Goal: Information Seeking & Learning: Learn about a topic

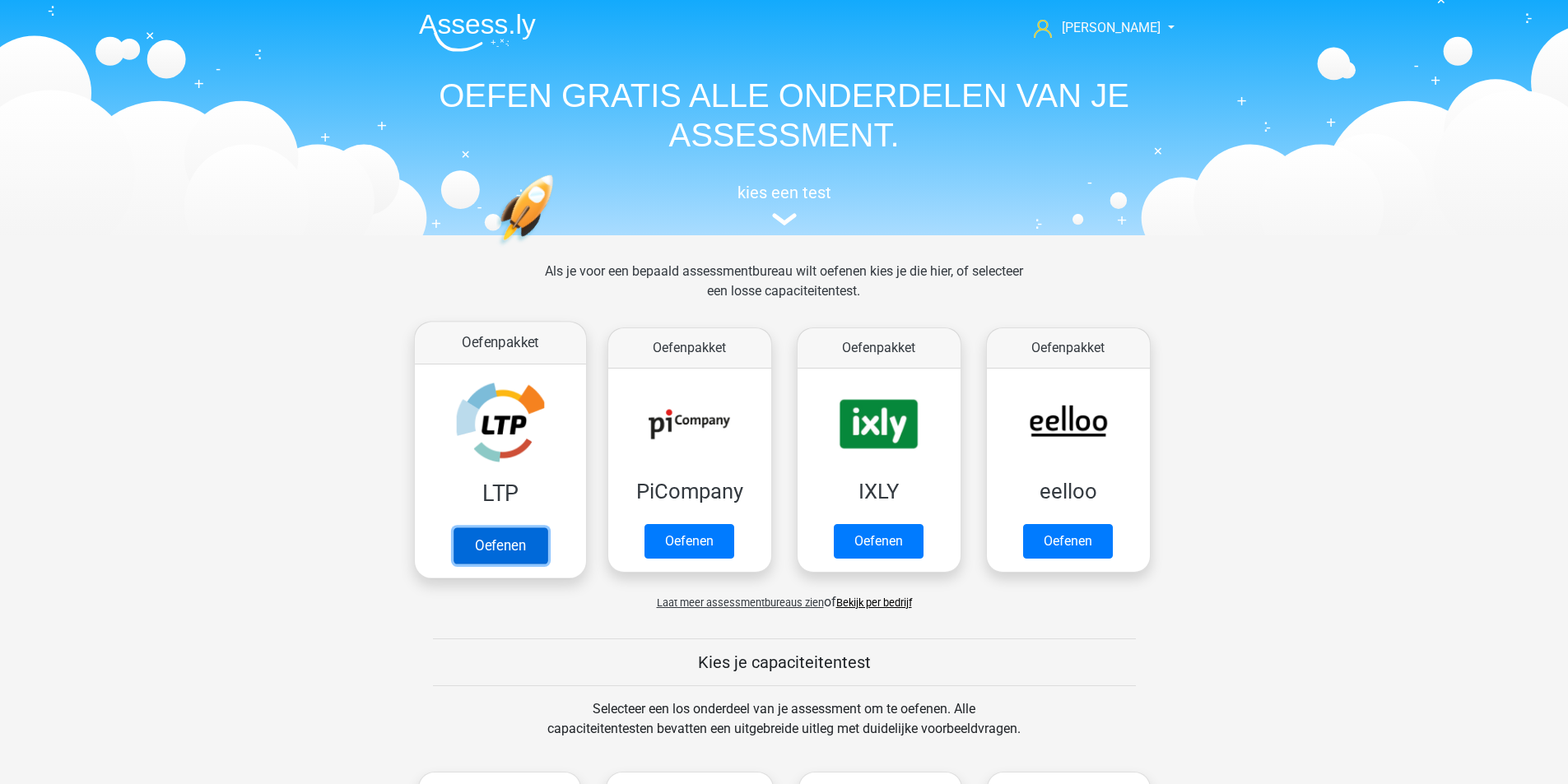
click at [504, 546] on link "Oefenen" at bounding box center [499, 545] width 93 height 36
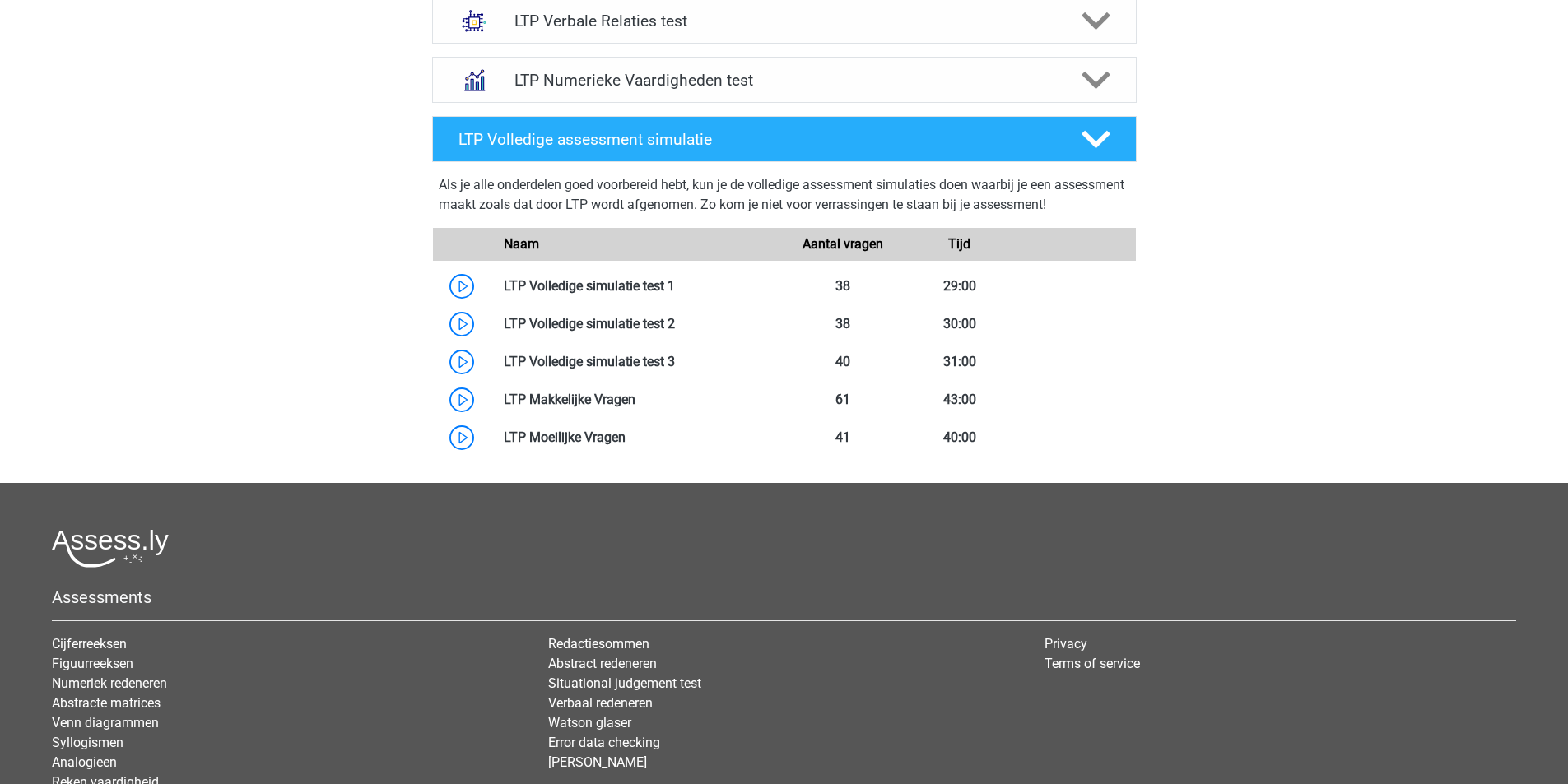
scroll to position [494, 0]
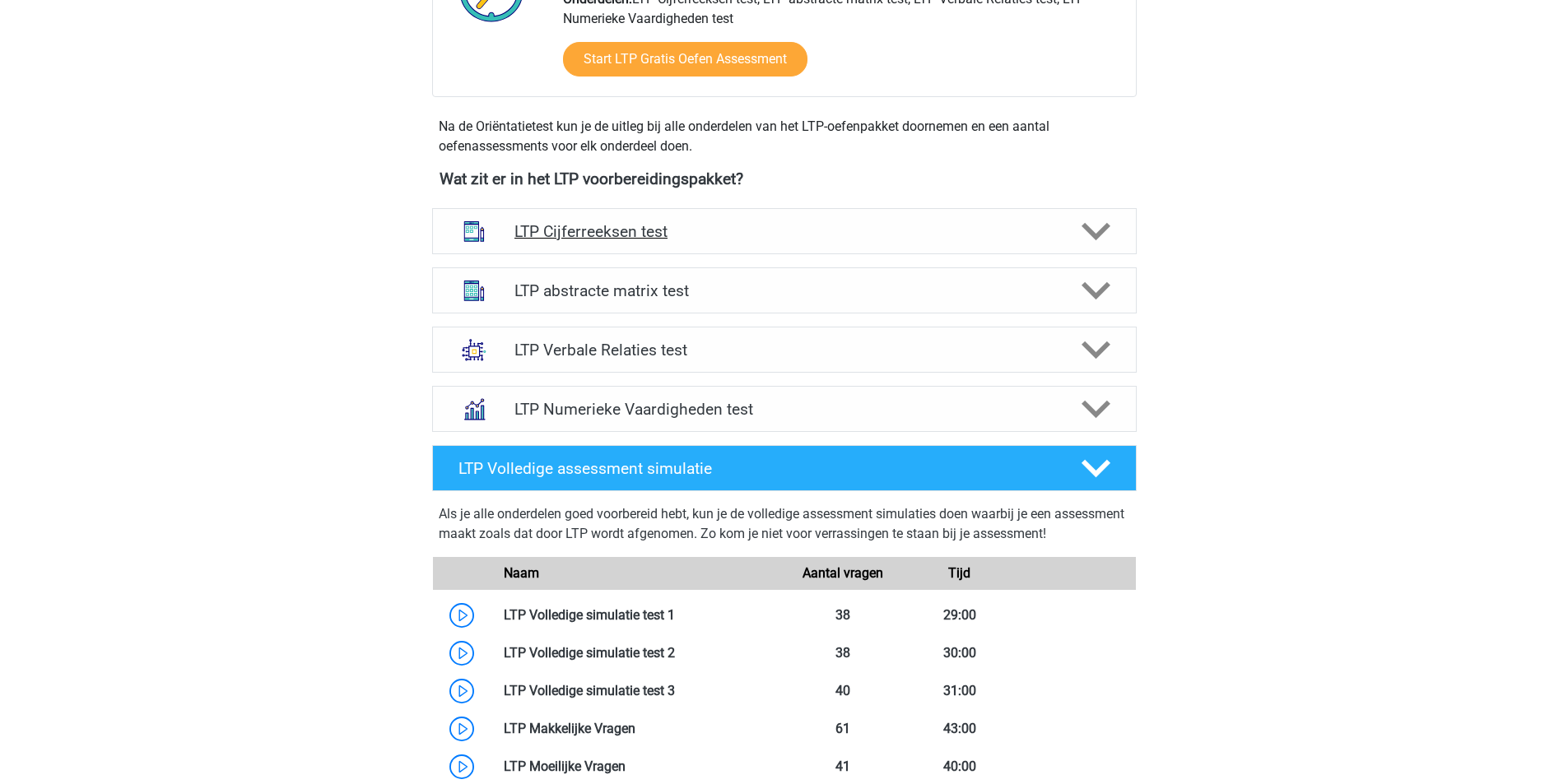
click at [715, 231] on h4 "LTP Cijferreeksen test" at bounding box center [783, 231] width 539 height 19
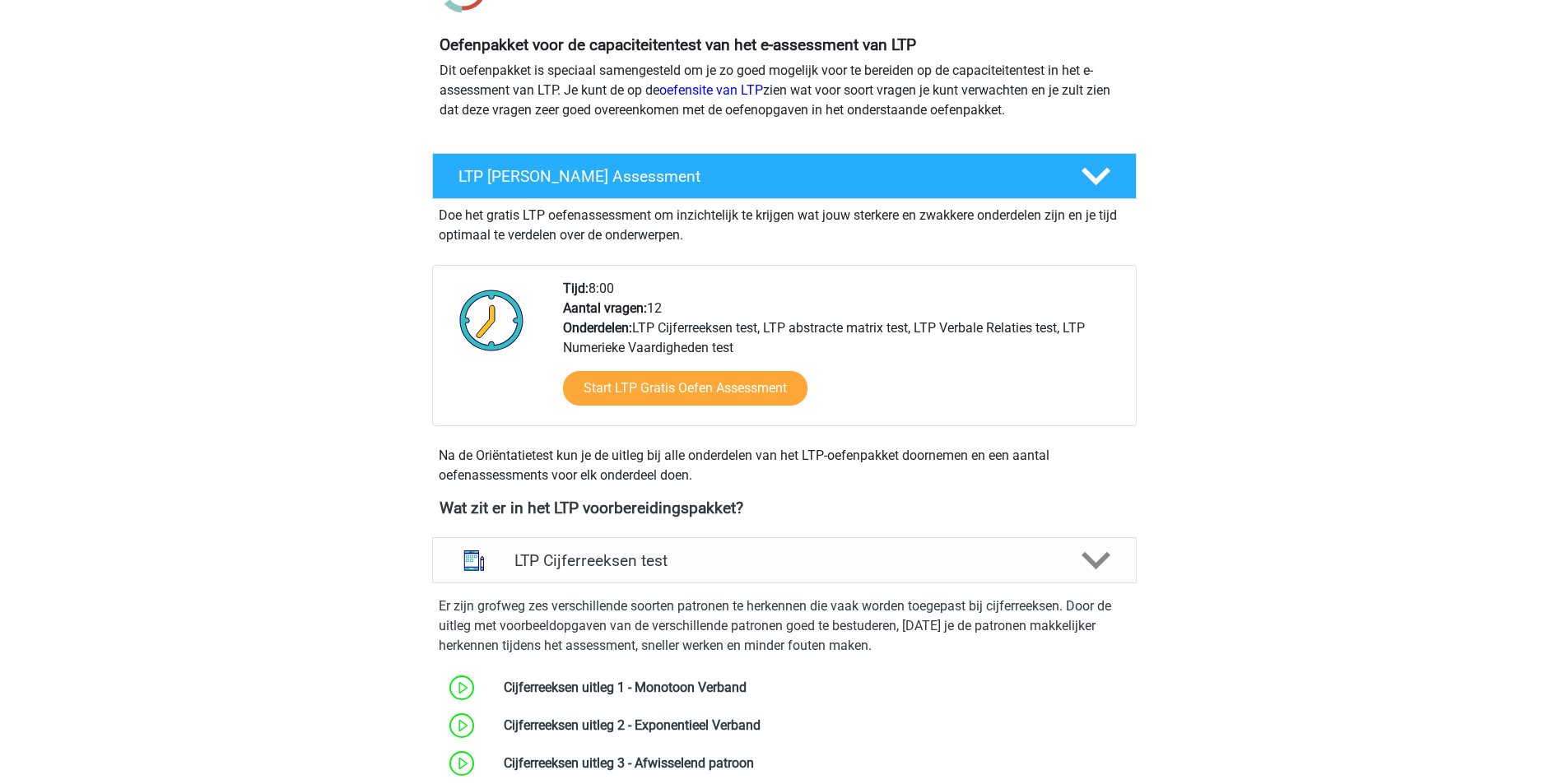
scroll to position [0, 0]
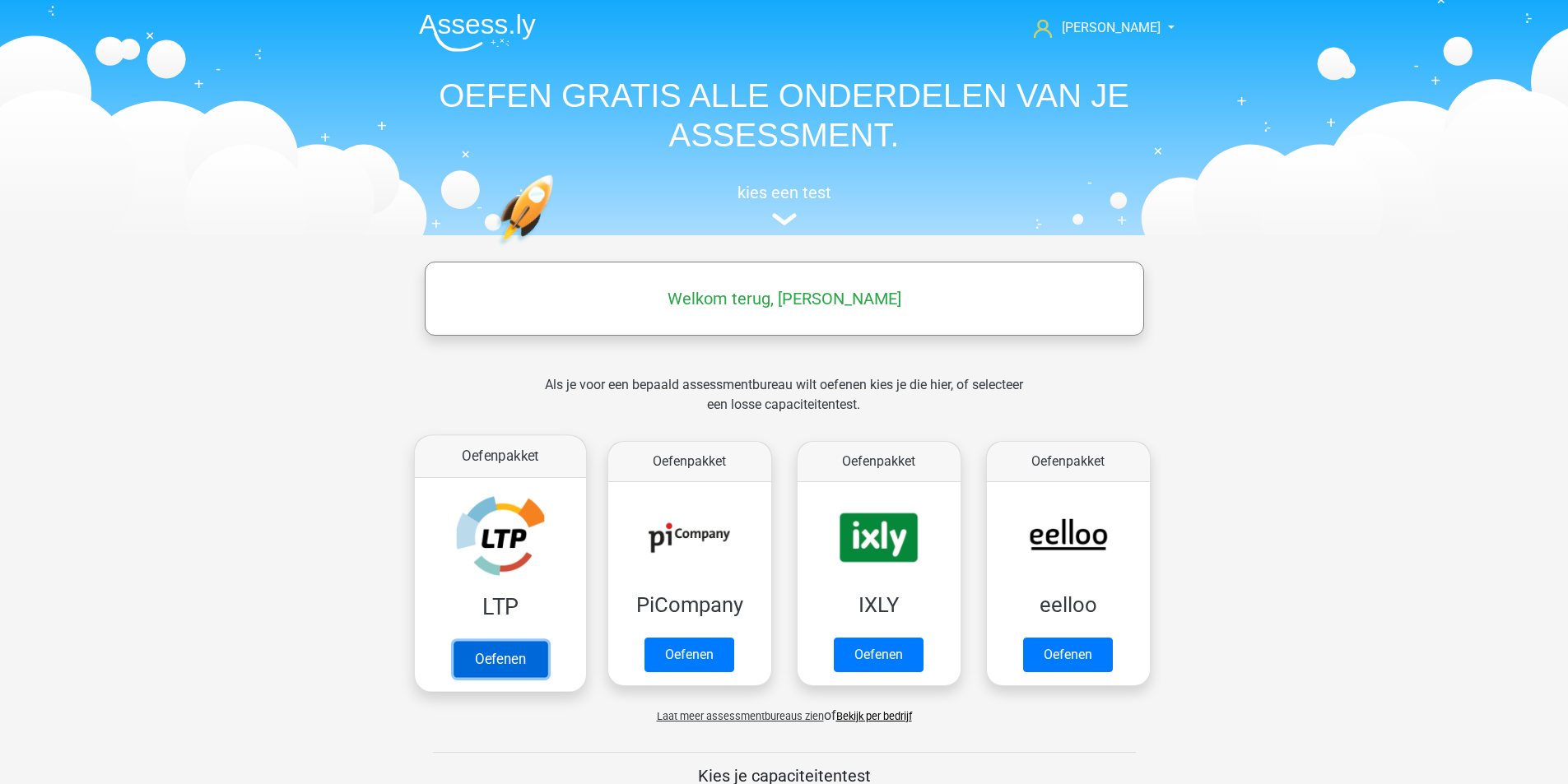
click at [511, 661] on link "Oefenen" at bounding box center [499, 659] width 93 height 36
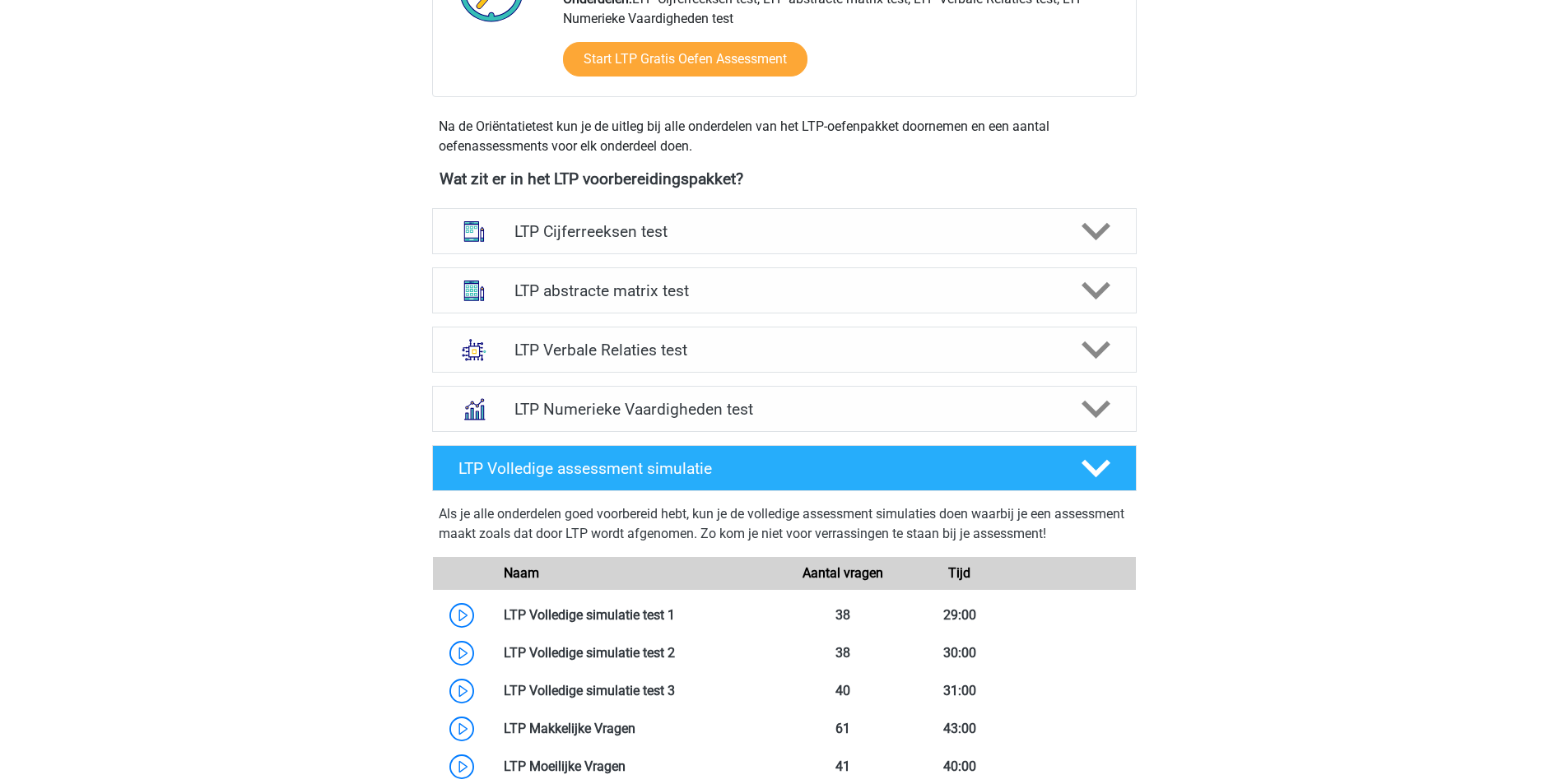
scroll to position [741, 0]
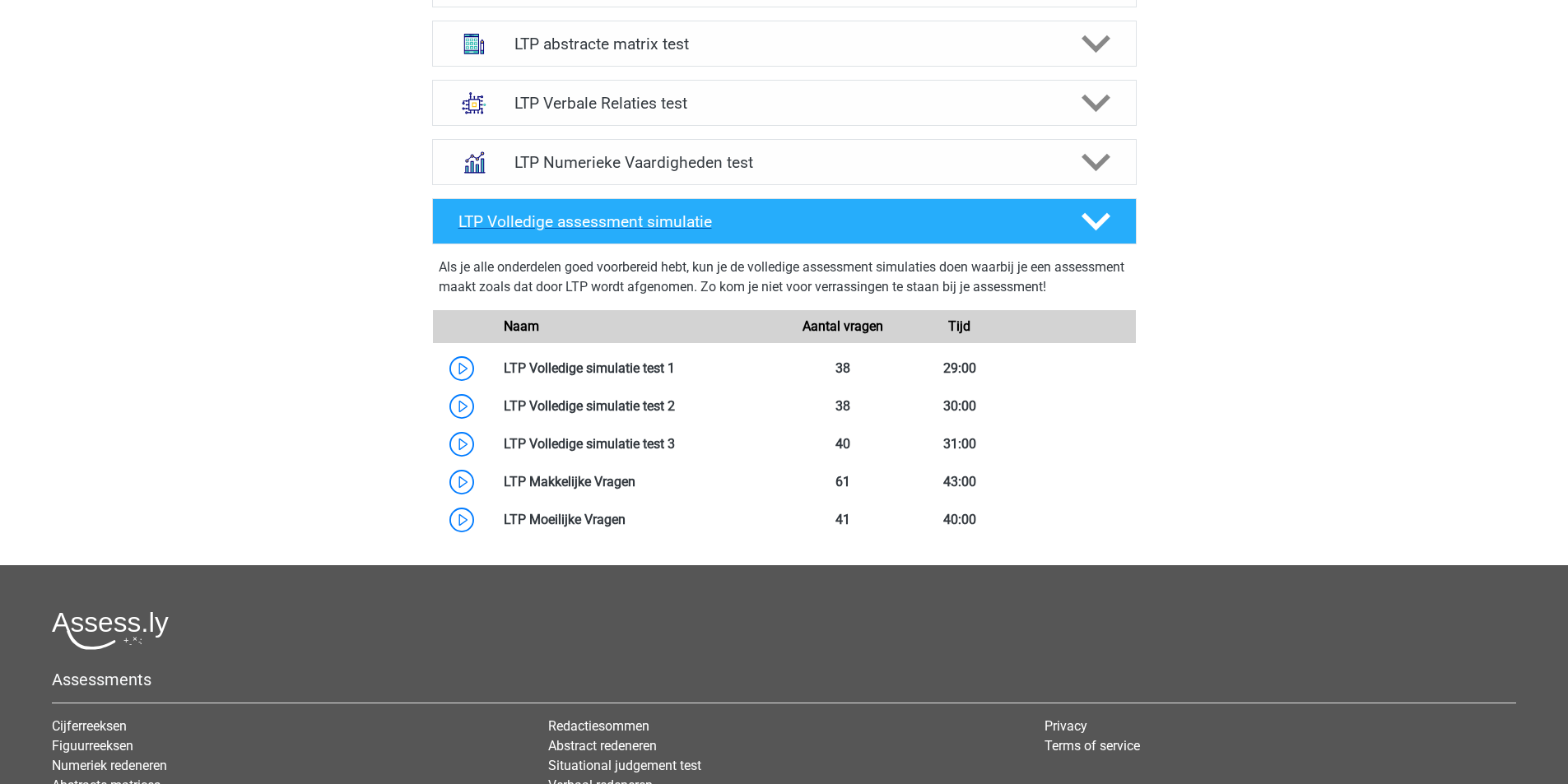
click at [546, 218] on h4 "LTP Volledige assessment simulatie" at bounding box center [757, 221] width 596 height 19
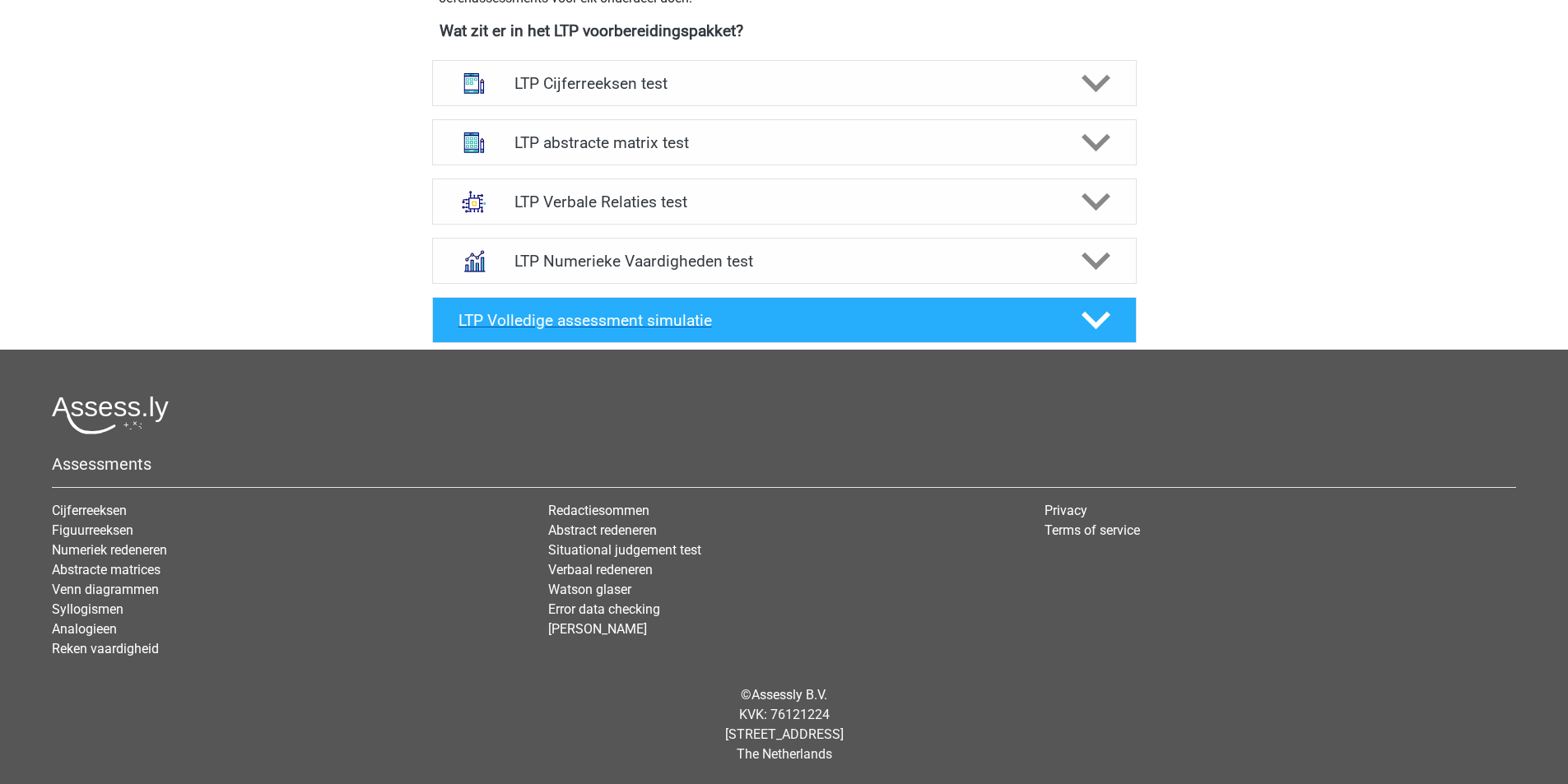
scroll to position [642, 0]
click at [596, 323] on h4 "LTP Volledige assessment simulatie" at bounding box center [757, 320] width 596 height 19
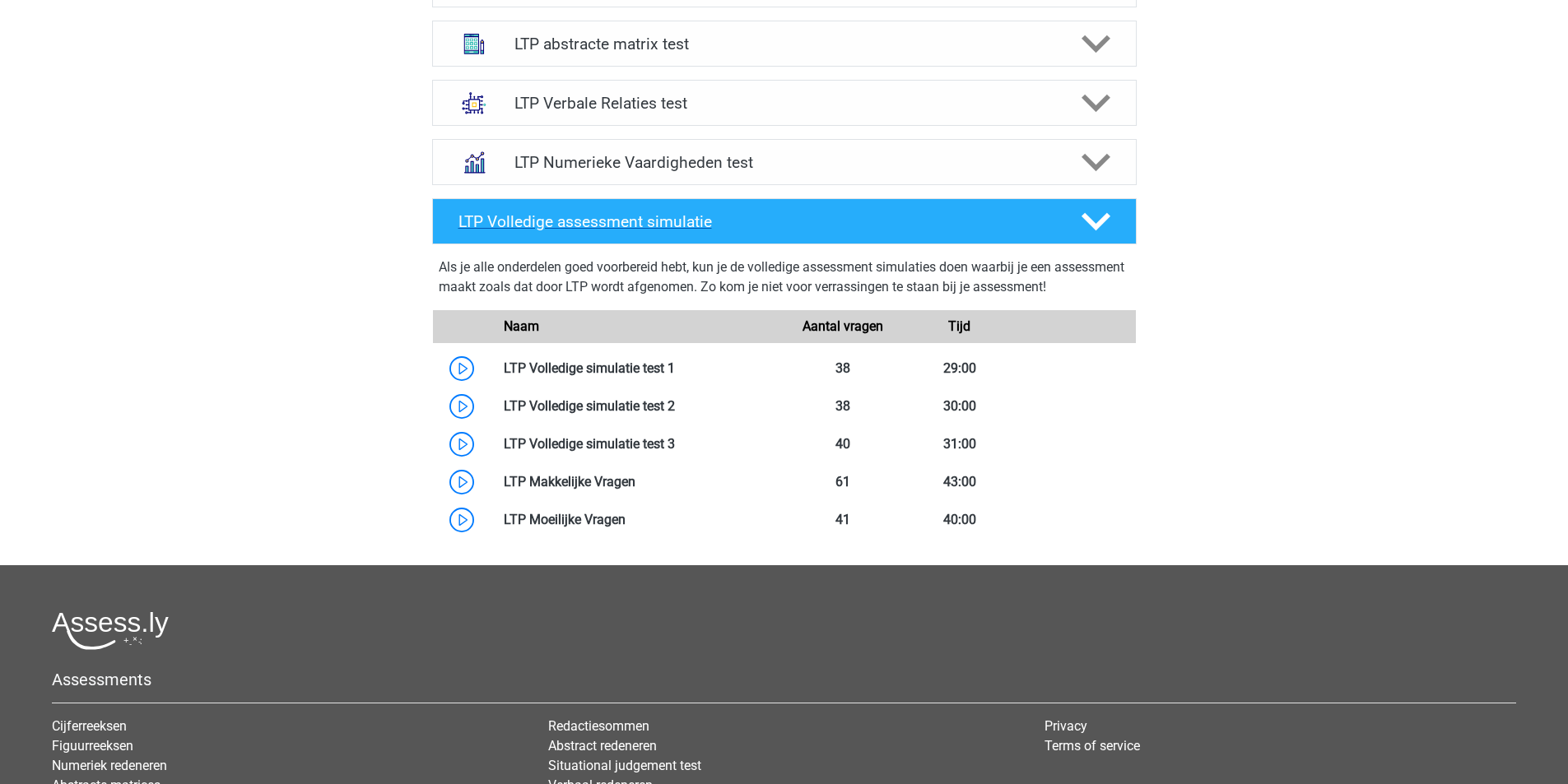
scroll to position [576, 0]
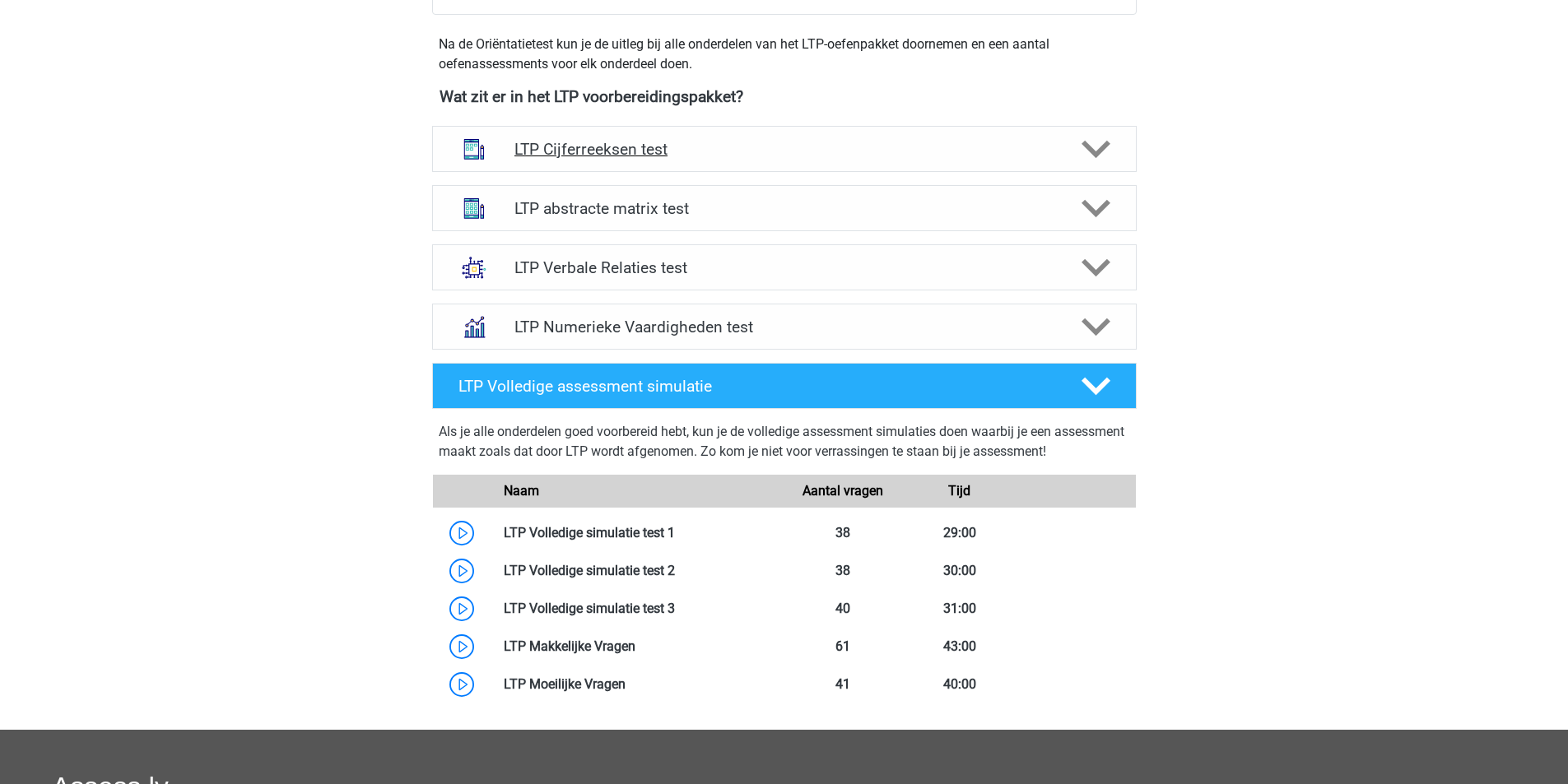
click at [588, 153] on h4 "LTP Cijferreeksen test" at bounding box center [783, 149] width 539 height 19
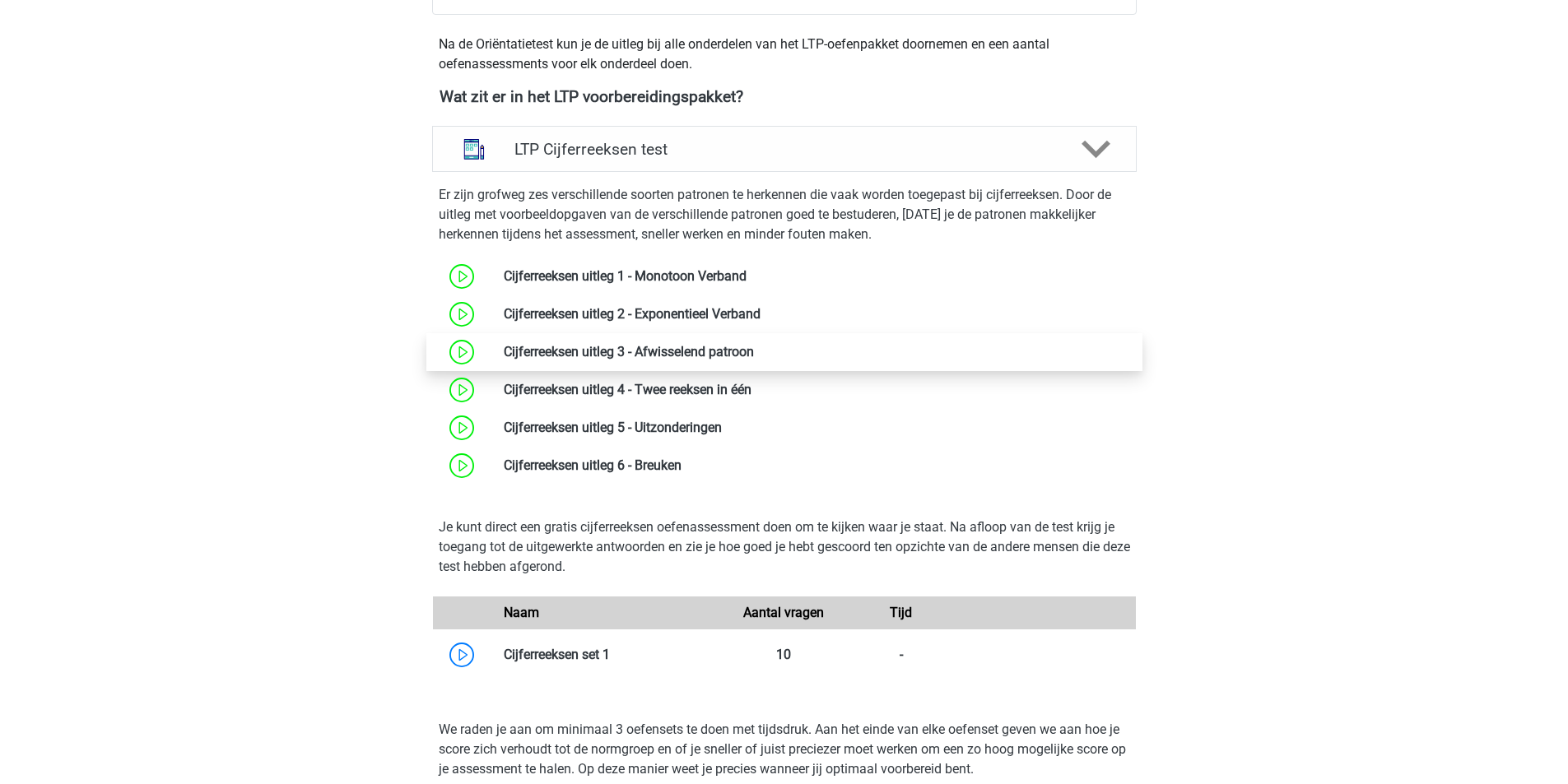
scroll to position [1070, 0]
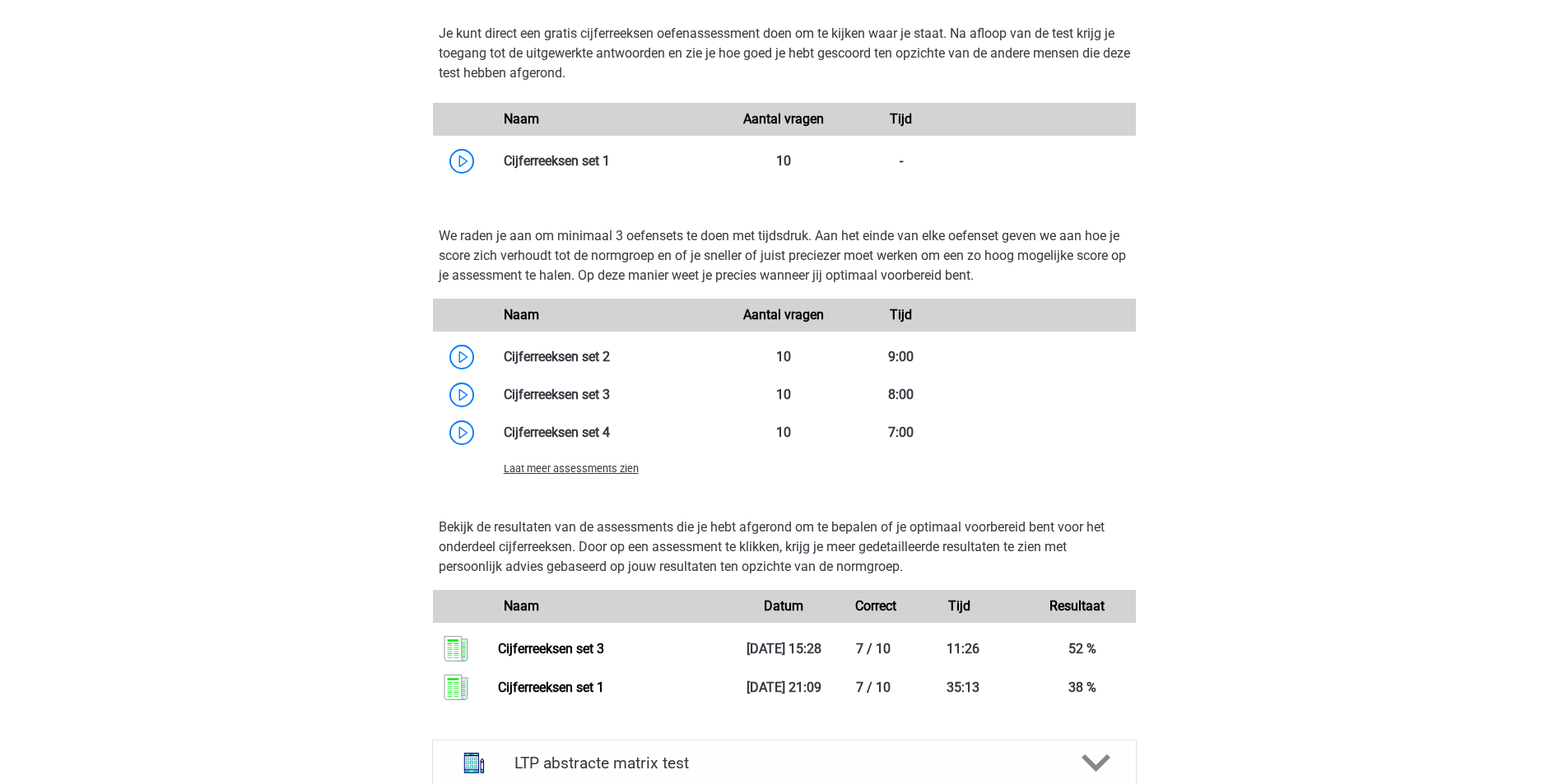
click at [597, 469] on span "Laat meer assessments zien" at bounding box center [571, 468] width 135 height 12
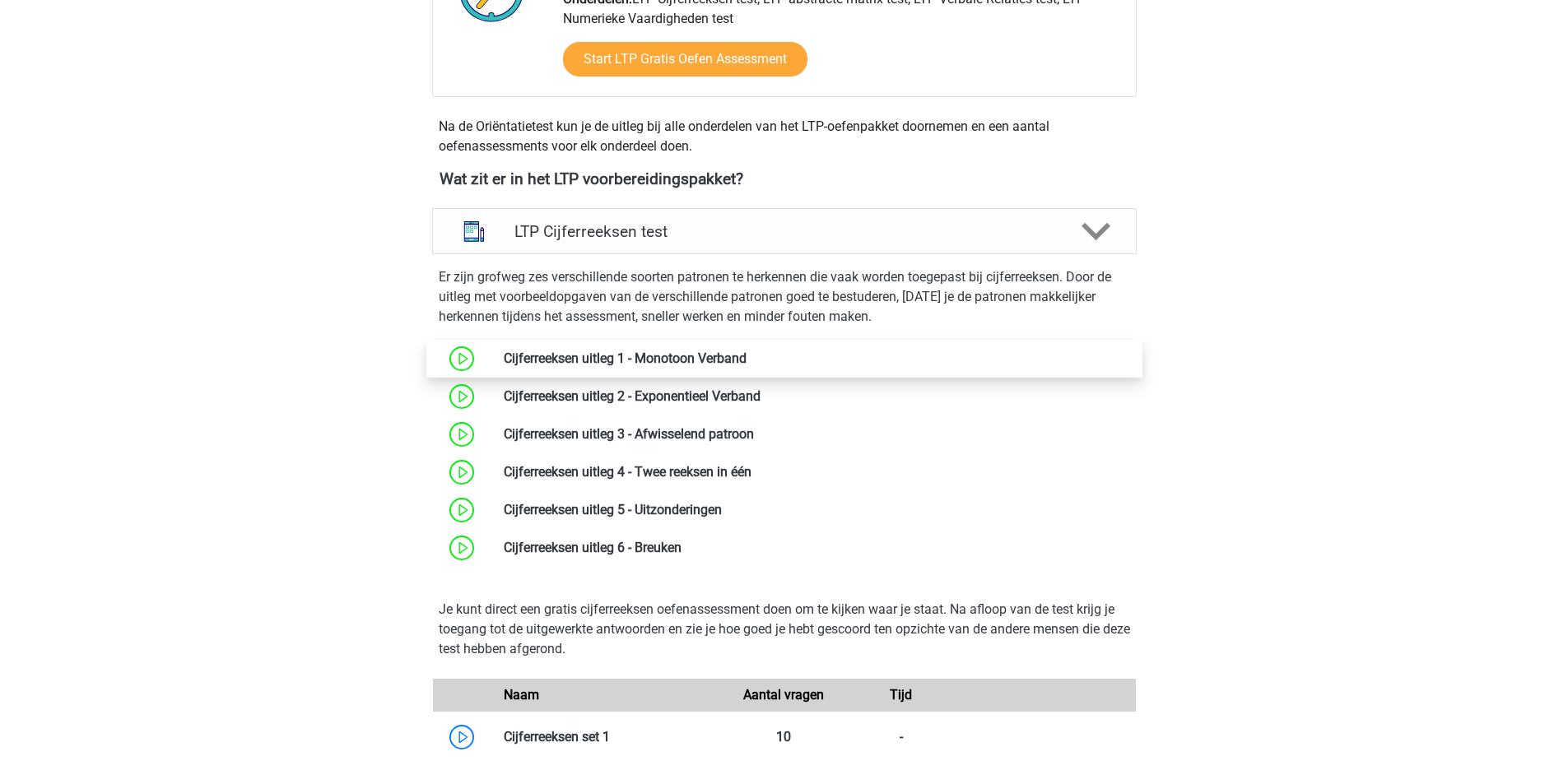
scroll to position [905, 0]
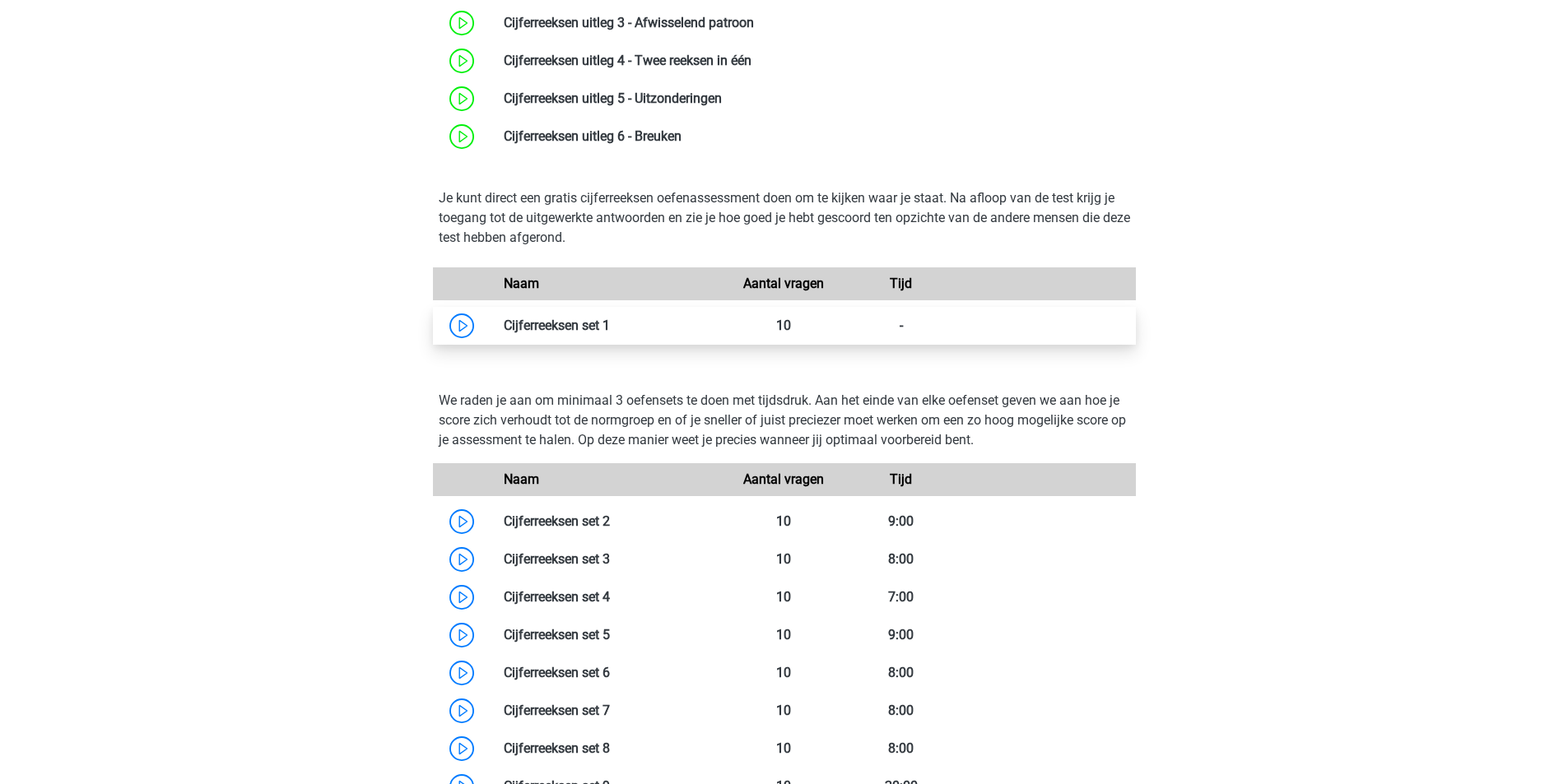
click at [609, 325] on link at bounding box center [609, 325] width 0 height 16
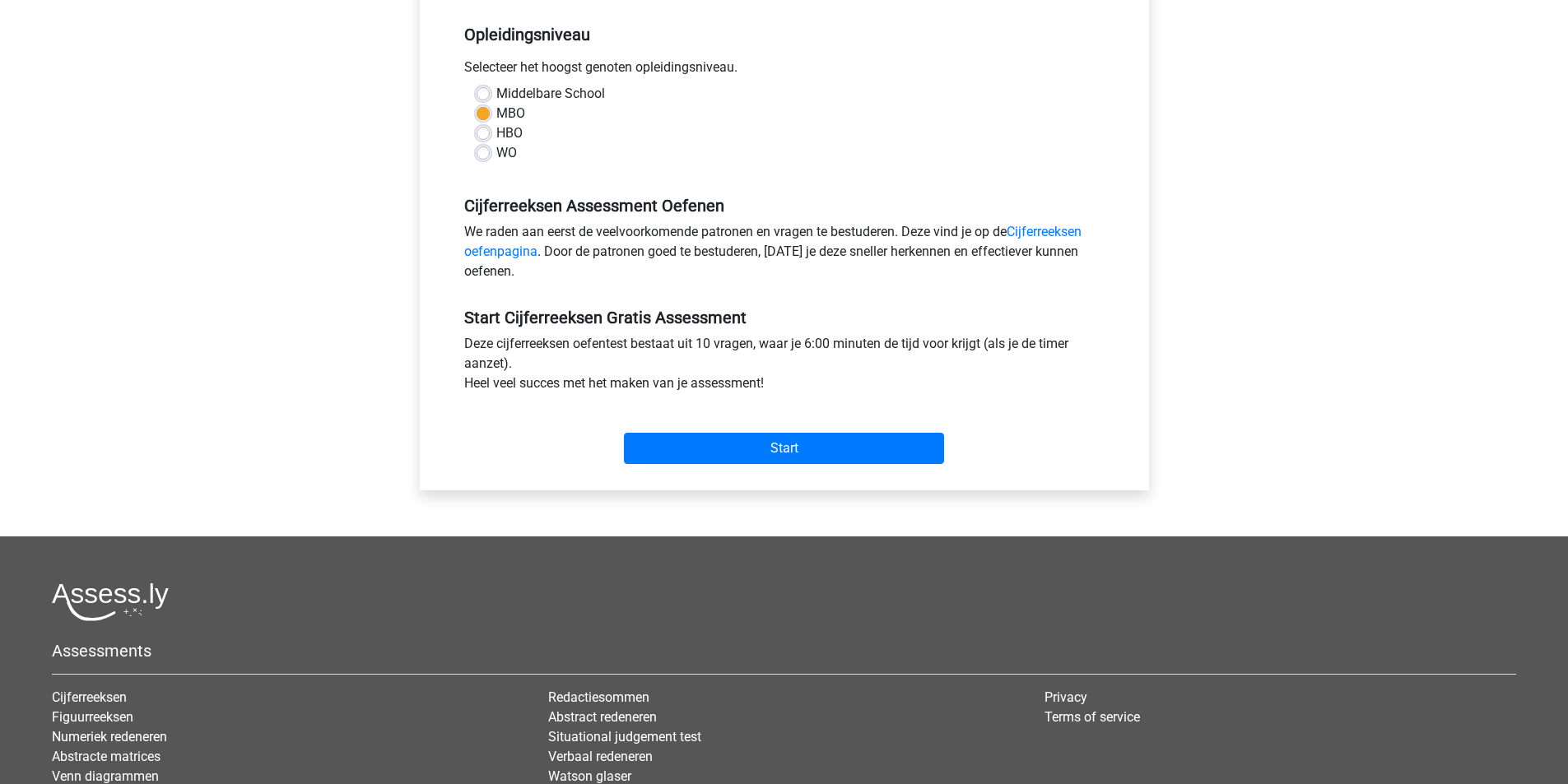
scroll to position [516, 0]
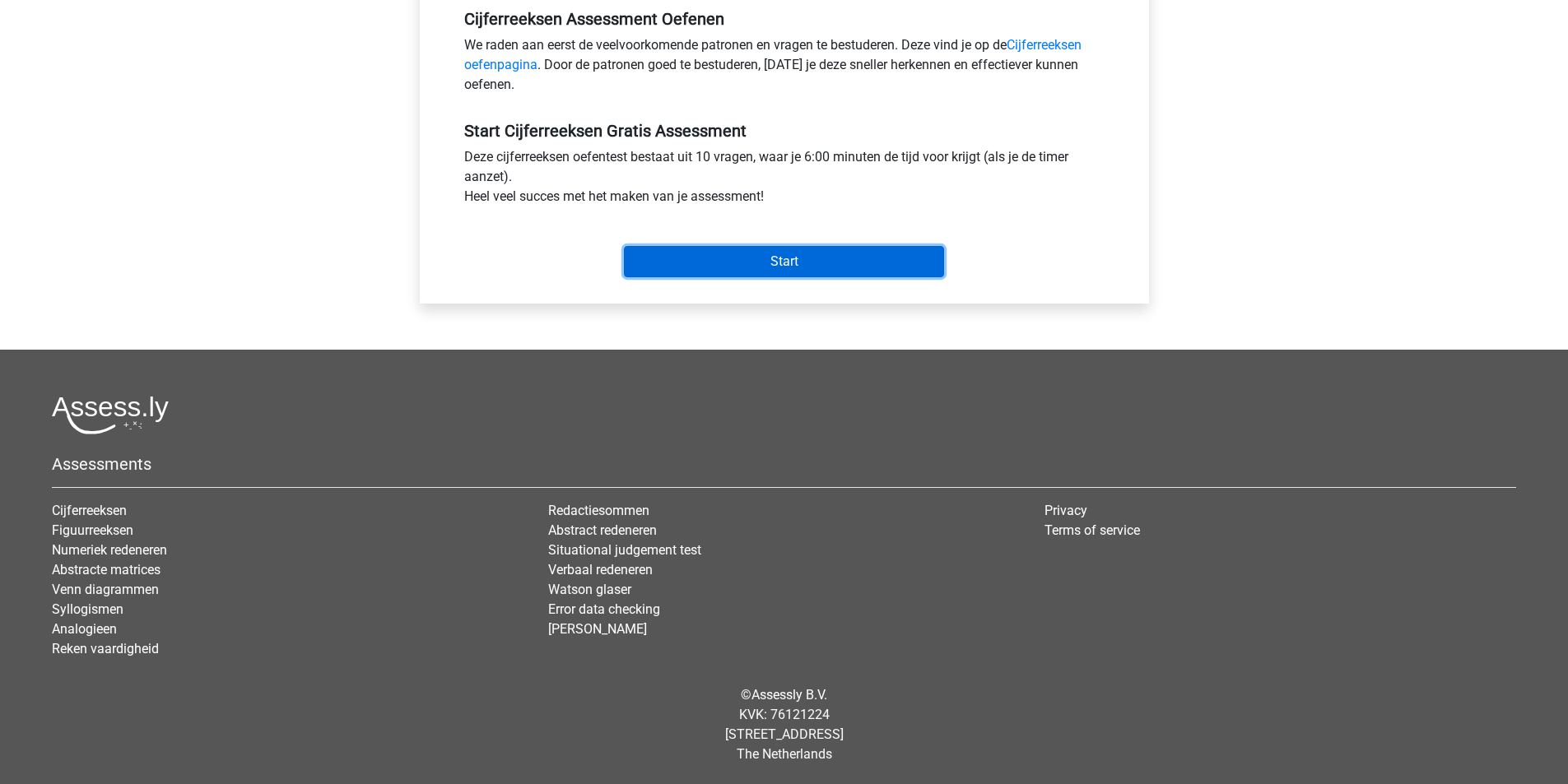
click at [754, 254] on input "Start" at bounding box center [783, 261] width 320 height 31
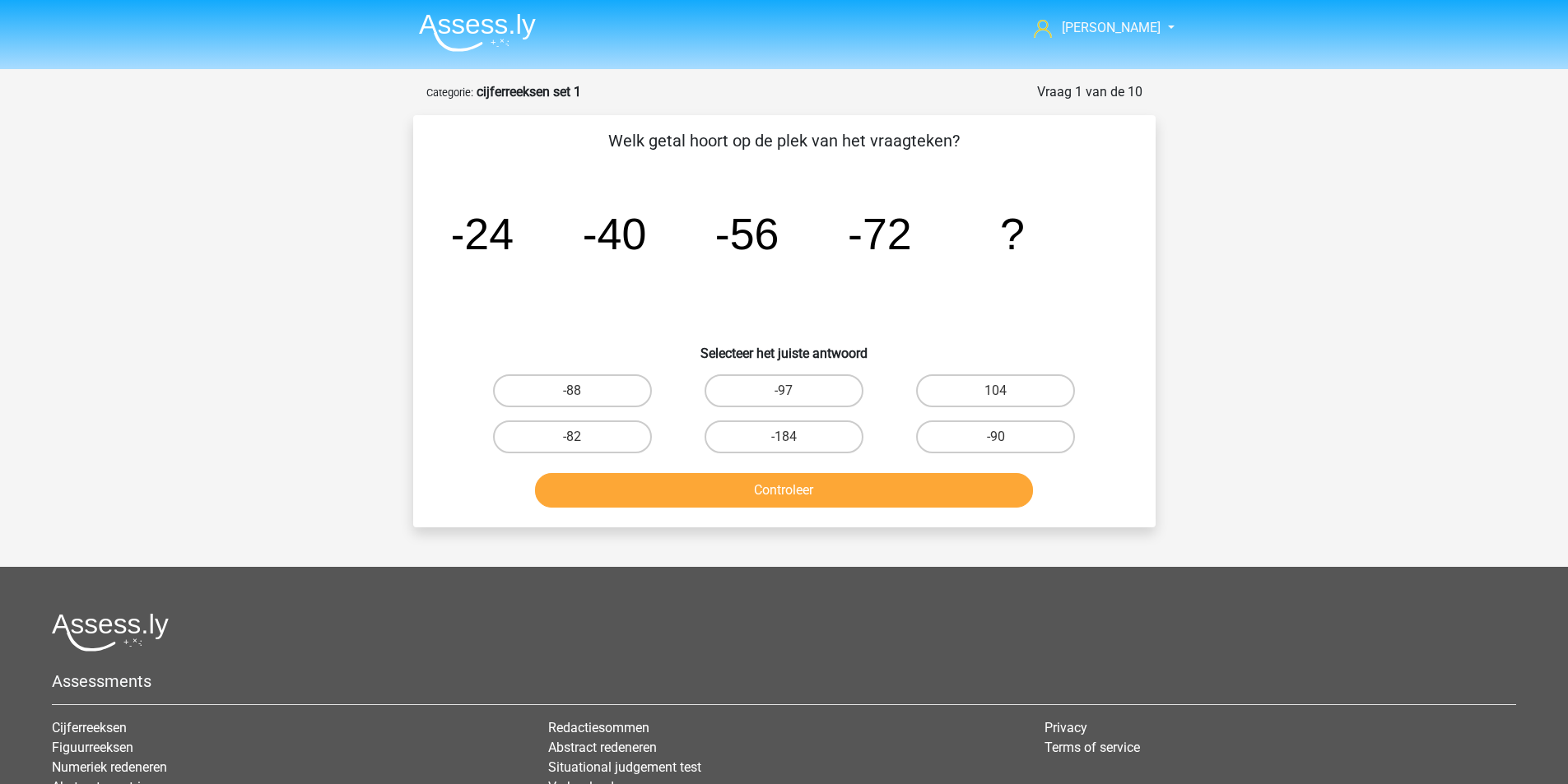
click at [509, 100] on strong "cijferreeksen set 1" at bounding box center [528, 92] width 105 height 16
click at [108, 728] on link "Cijferreeksen" at bounding box center [89, 728] width 75 height 16
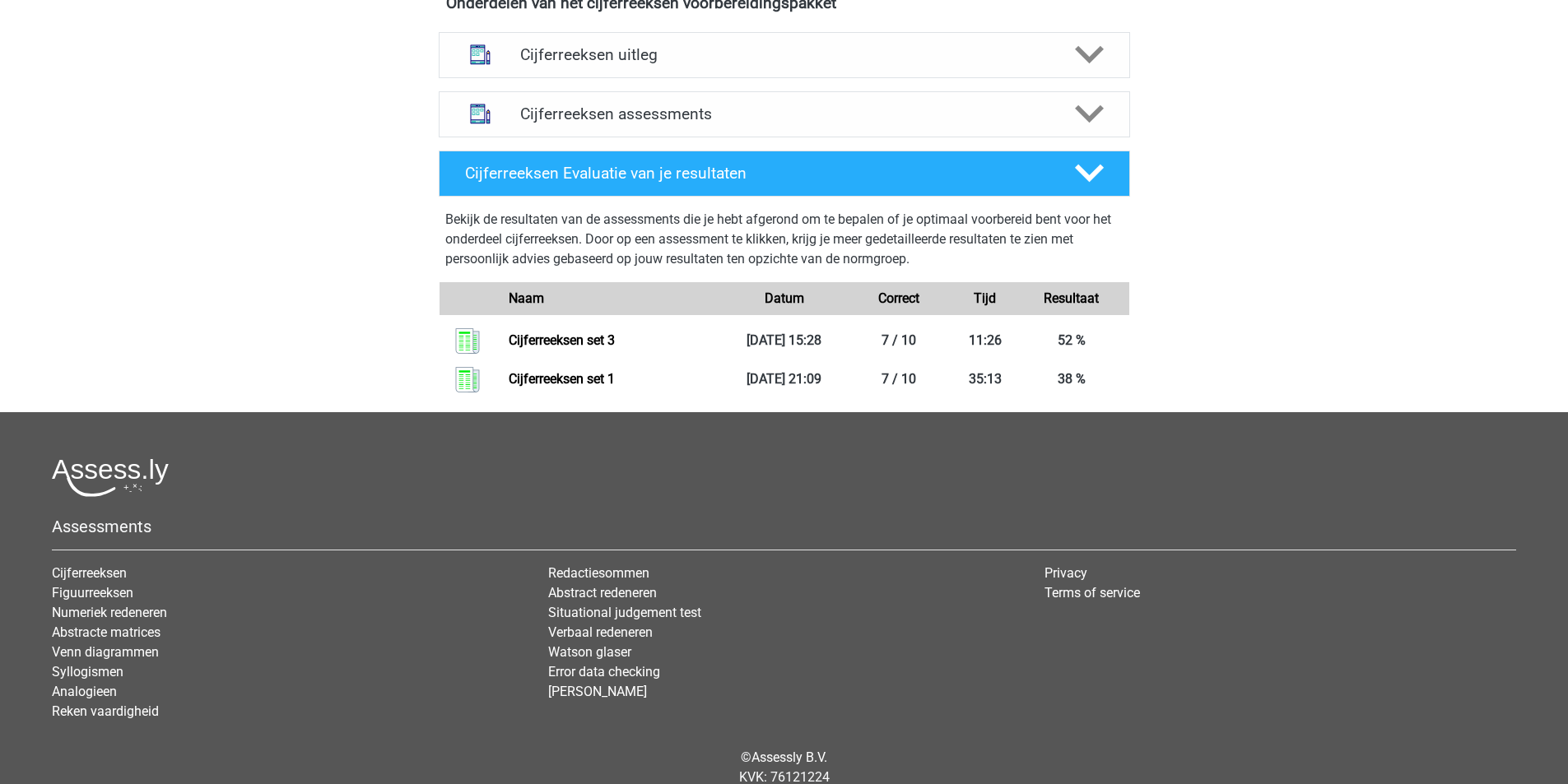
scroll to position [466, 0]
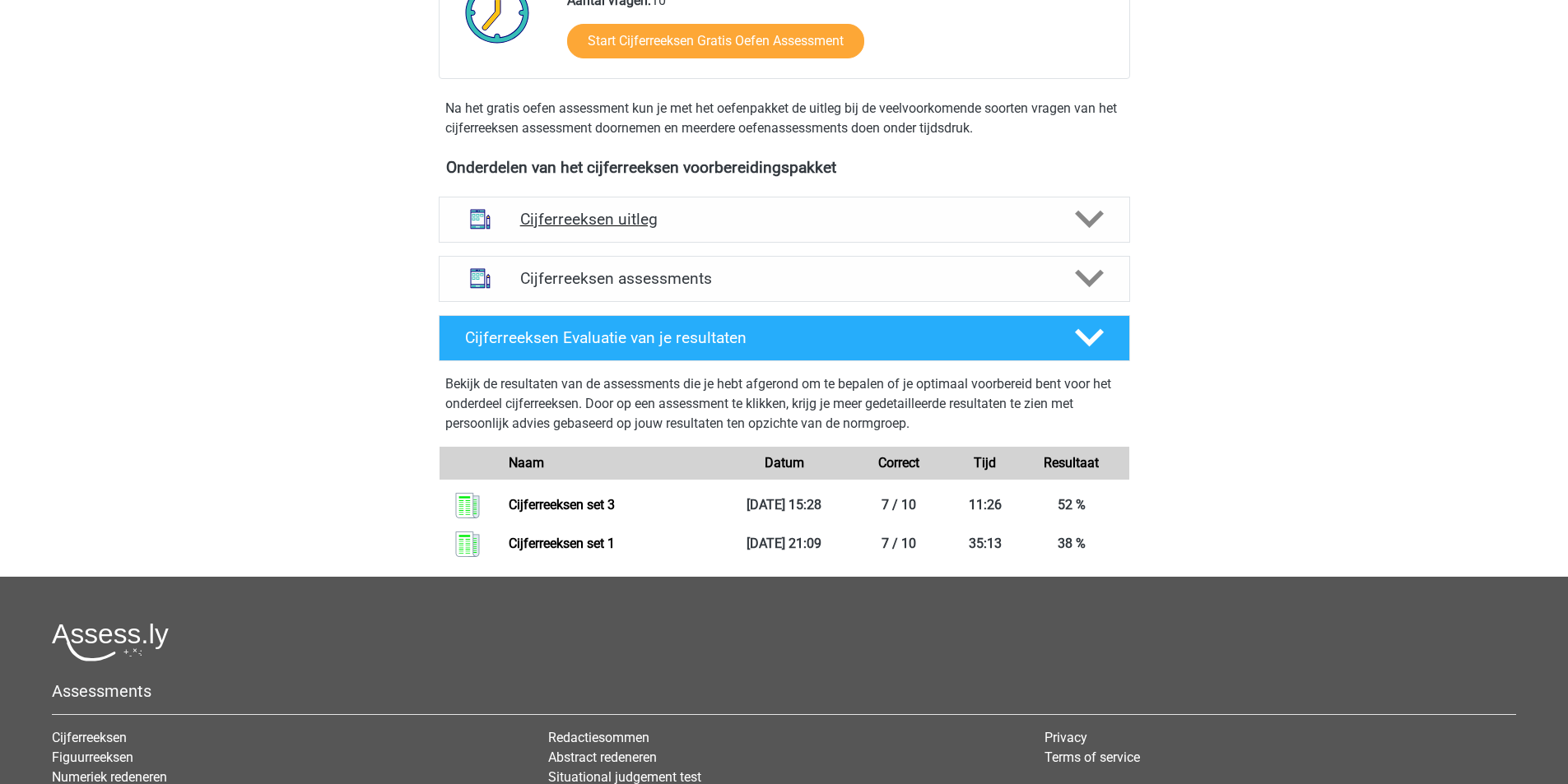
click at [614, 228] on h4 "Cijferreeksen uitleg" at bounding box center [784, 219] width 528 height 19
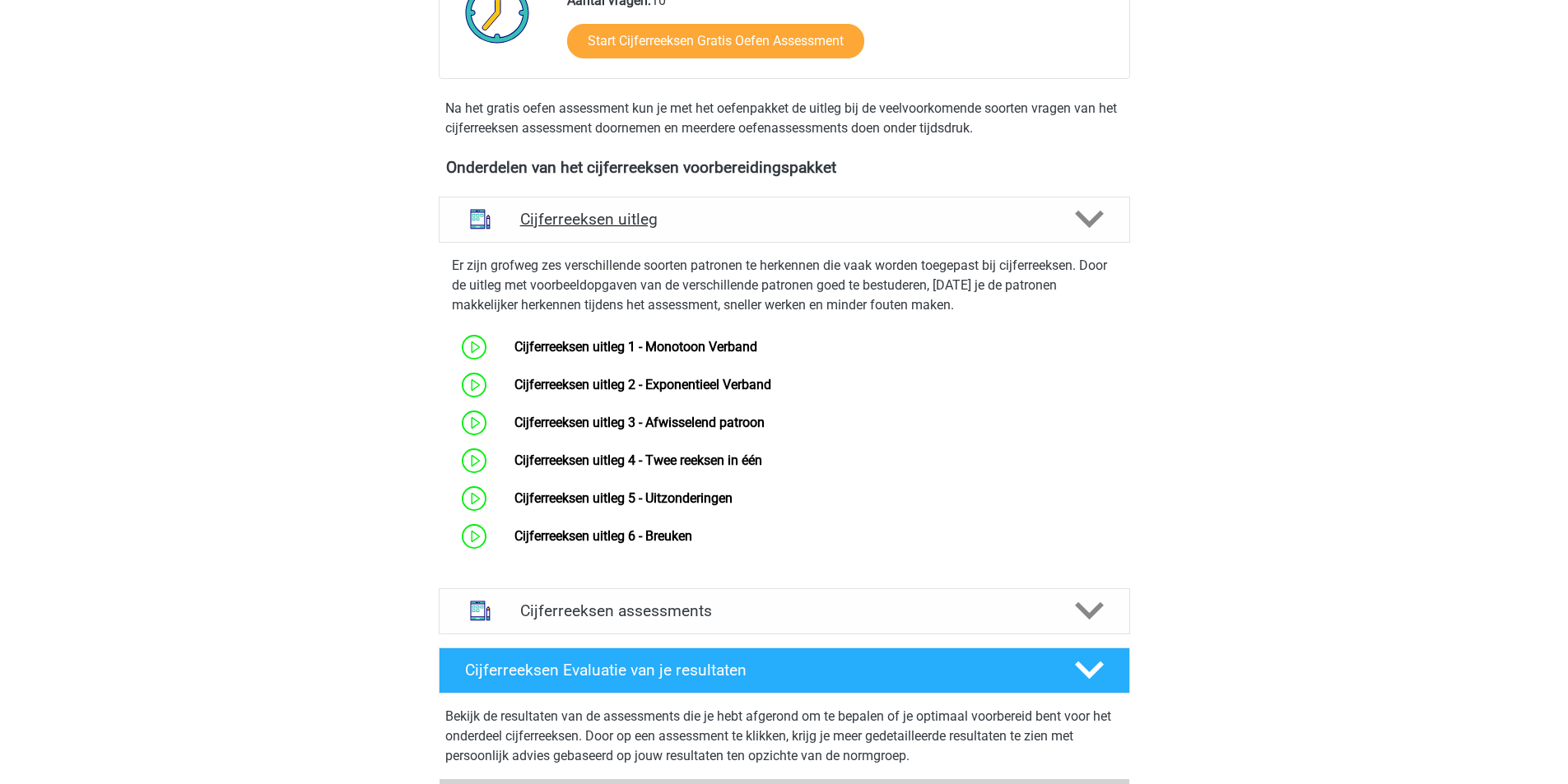
click at [621, 228] on h4 "Cijferreeksen uitleg" at bounding box center [784, 219] width 528 height 19
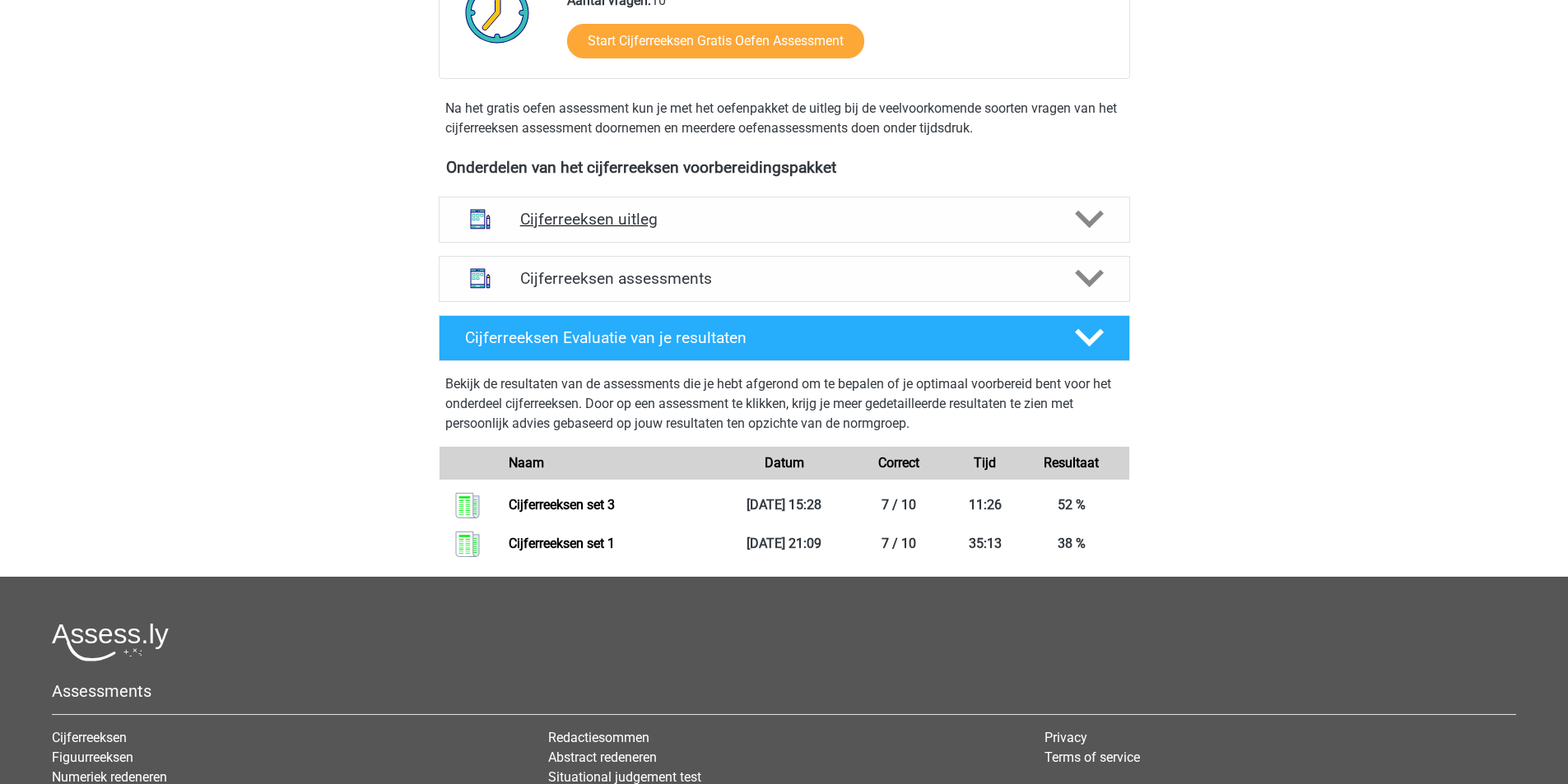
click at [621, 228] on h4 "Cijferreeksen uitleg" at bounding box center [784, 219] width 528 height 19
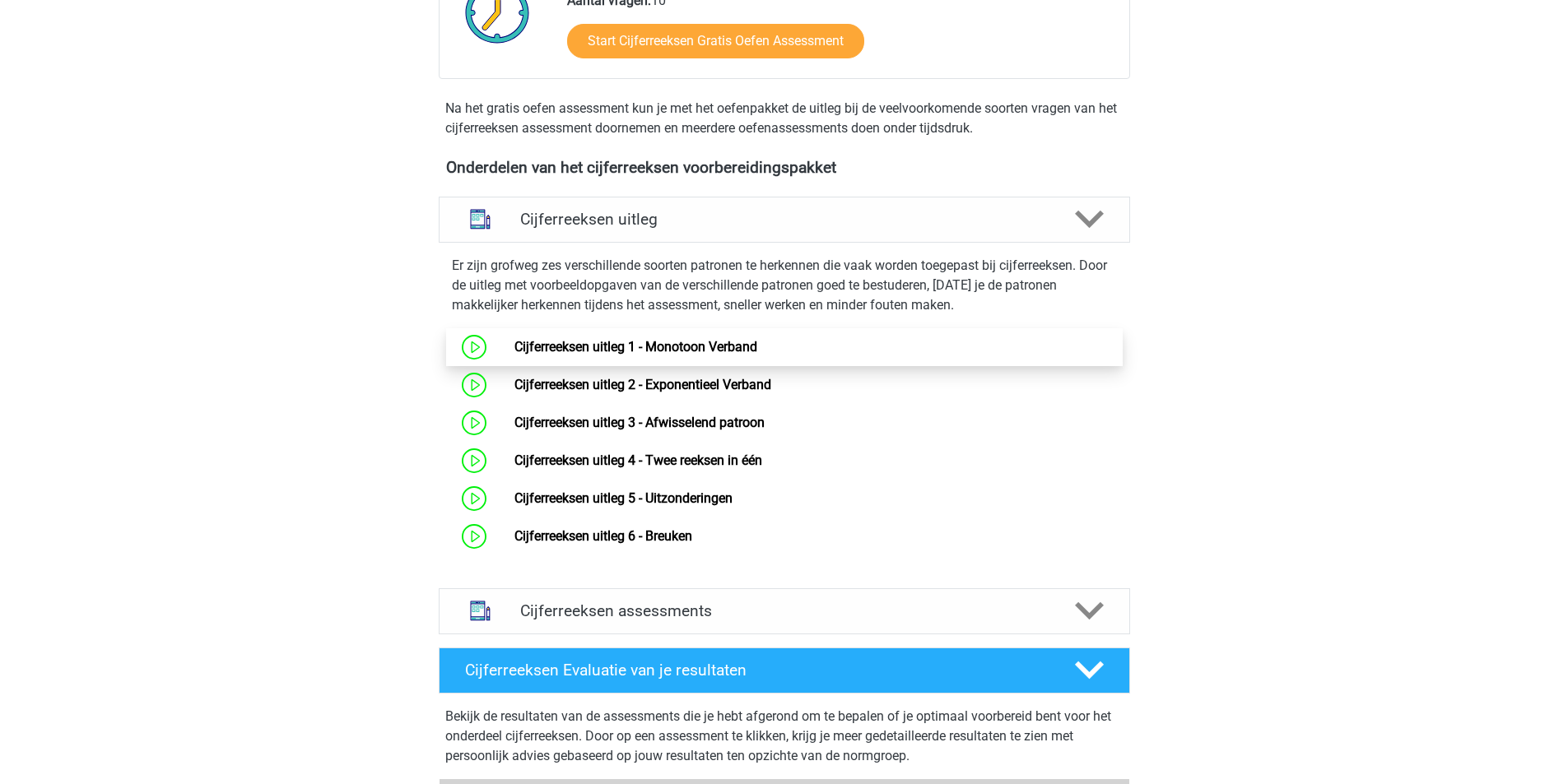
click at [514, 355] on link "Cijferreeksen uitleg 1 - Monotoon Verband" at bounding box center [635, 347] width 243 height 16
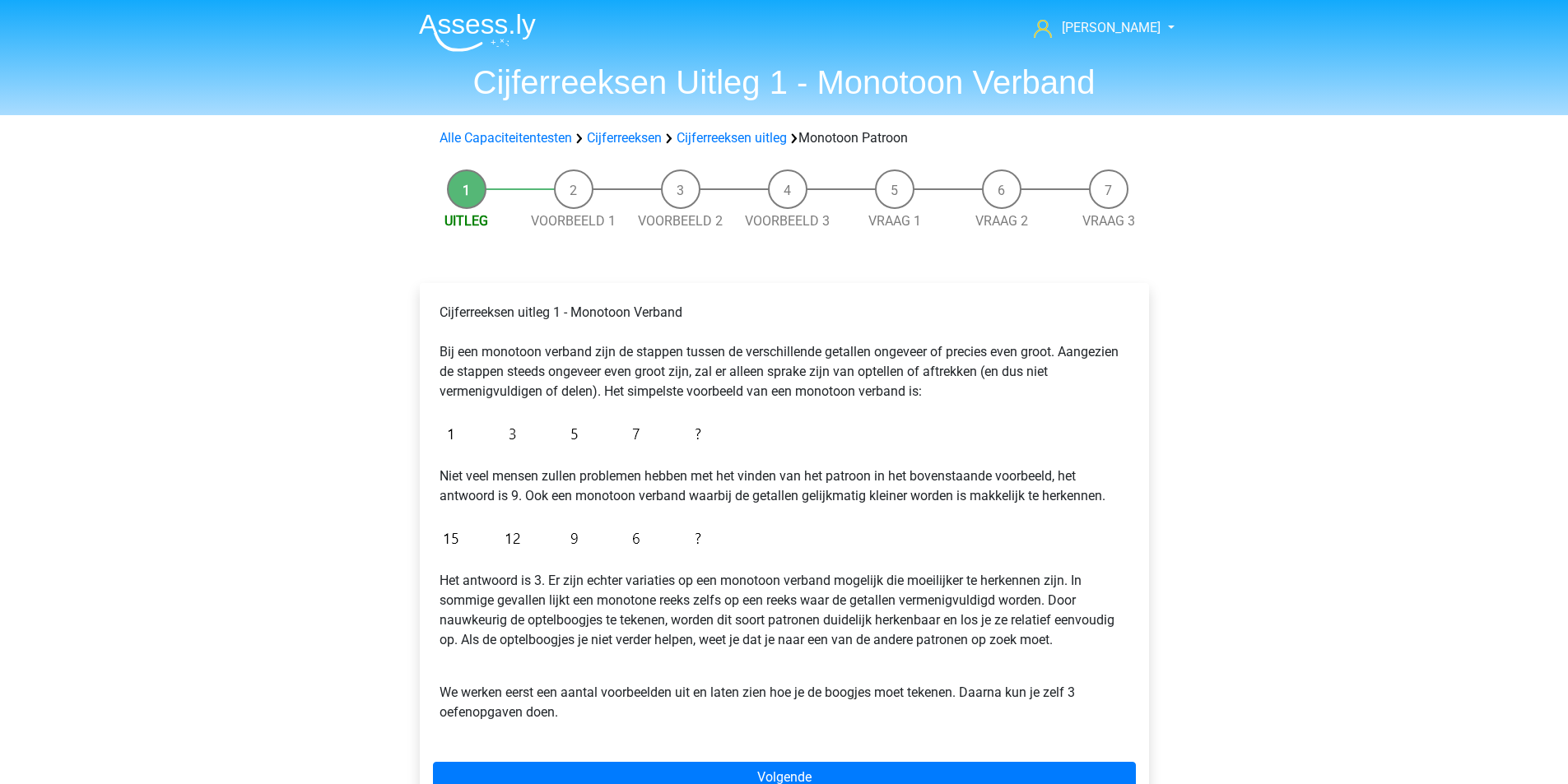
click at [576, 182] on li "Voorbeeld 1" at bounding box center [573, 200] width 107 height 62
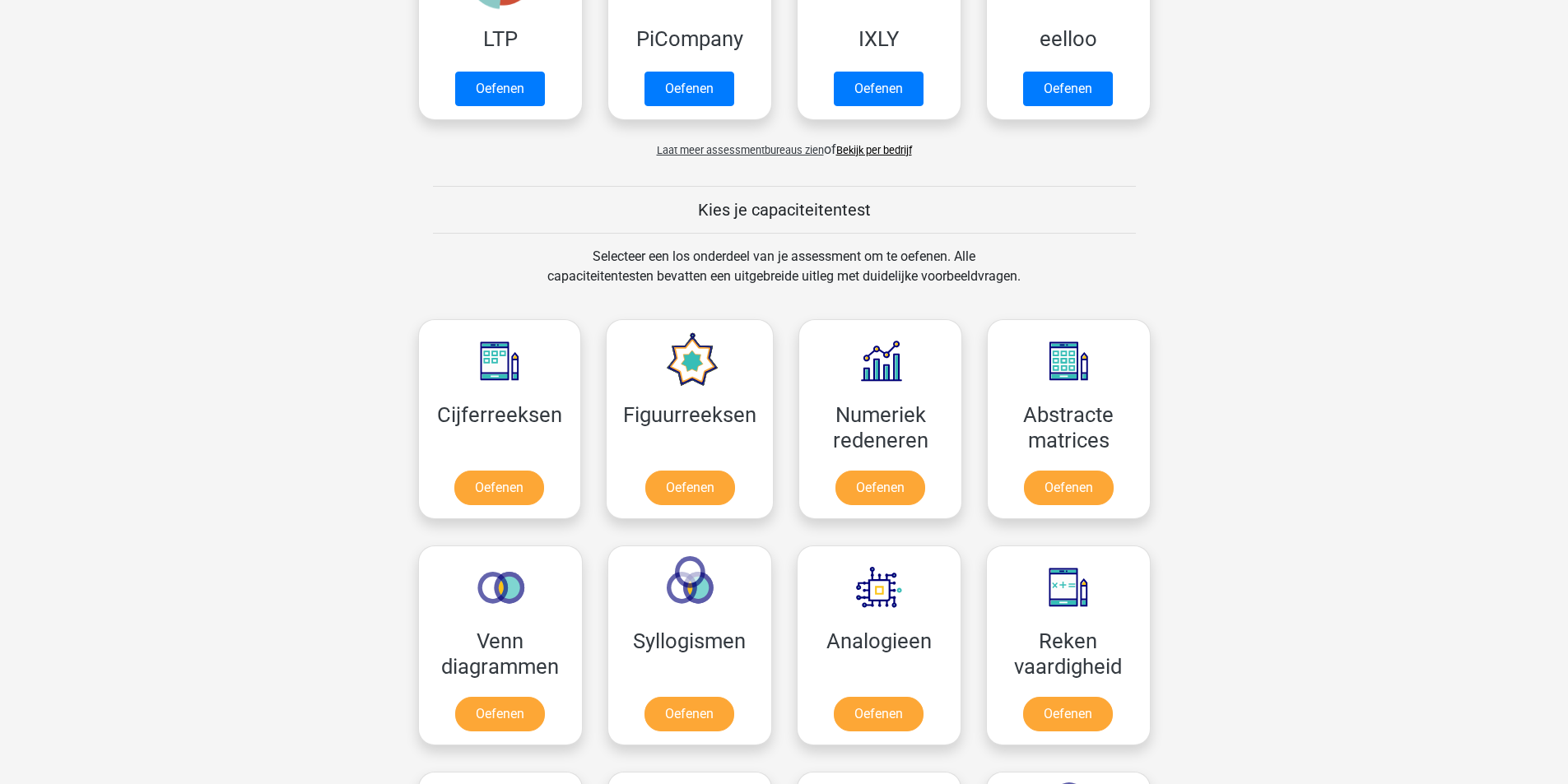
scroll to position [205, 0]
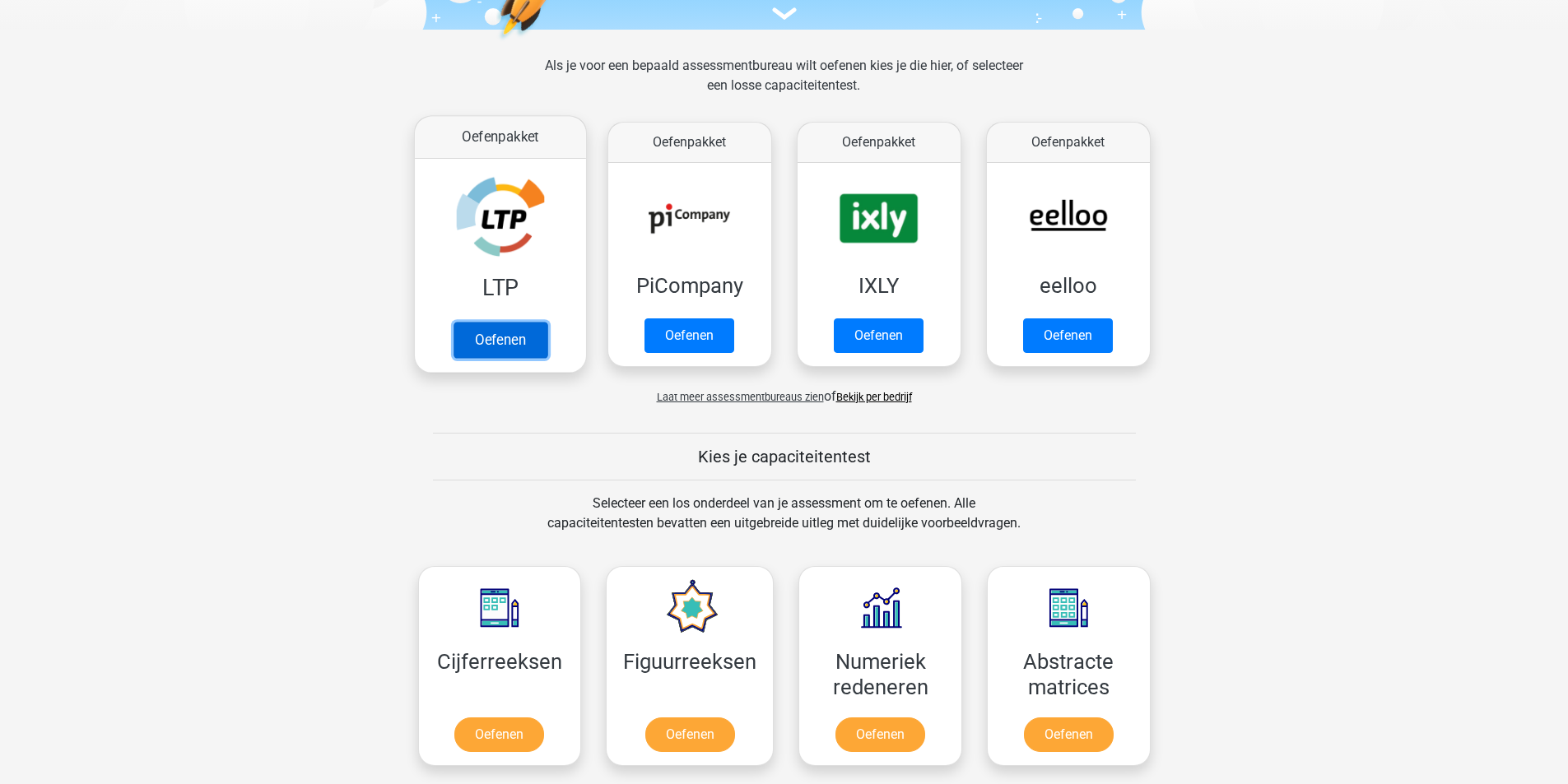
click at [514, 337] on link "Oefenen" at bounding box center [499, 340] width 93 height 36
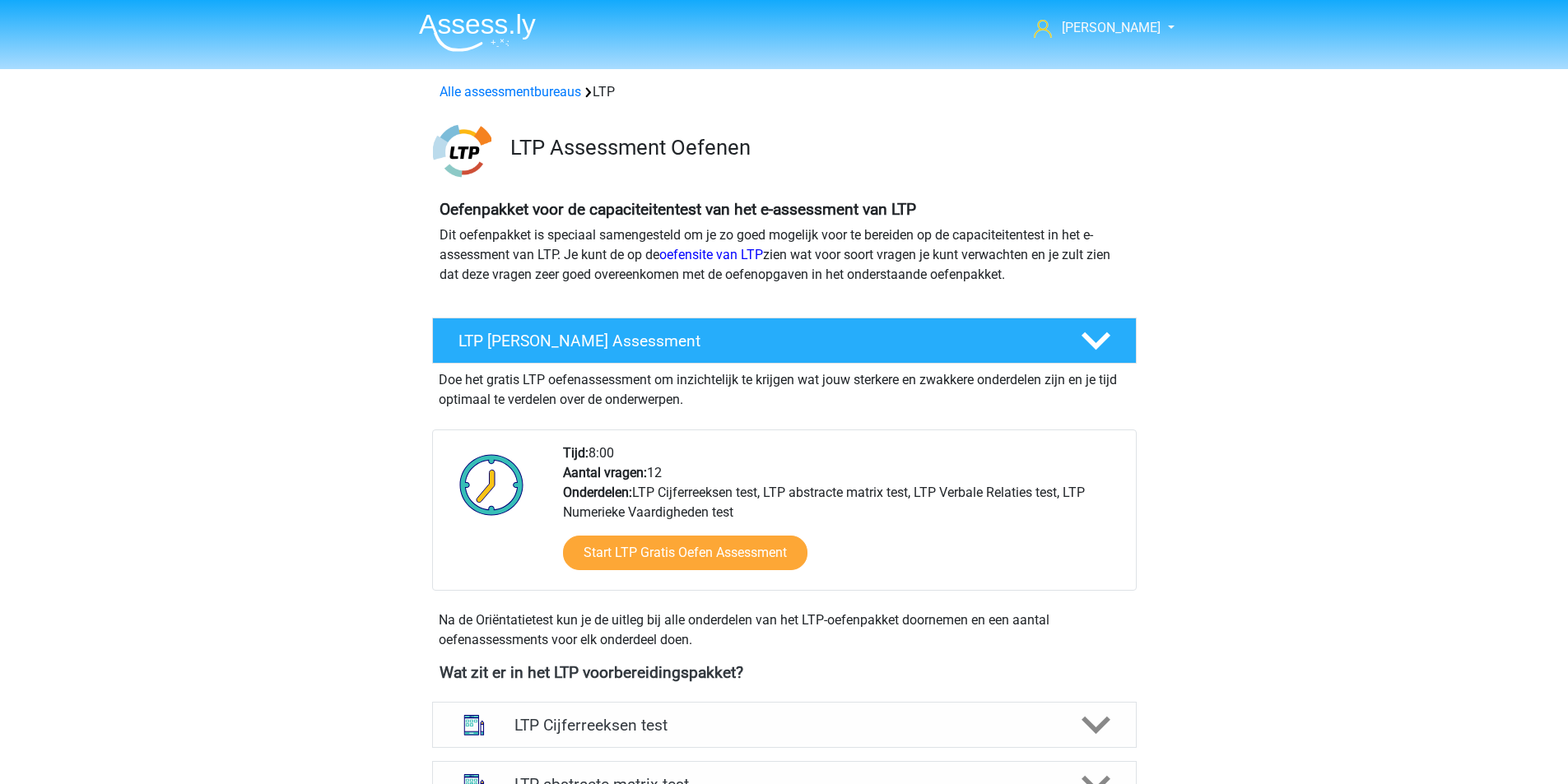
scroll to position [412, 0]
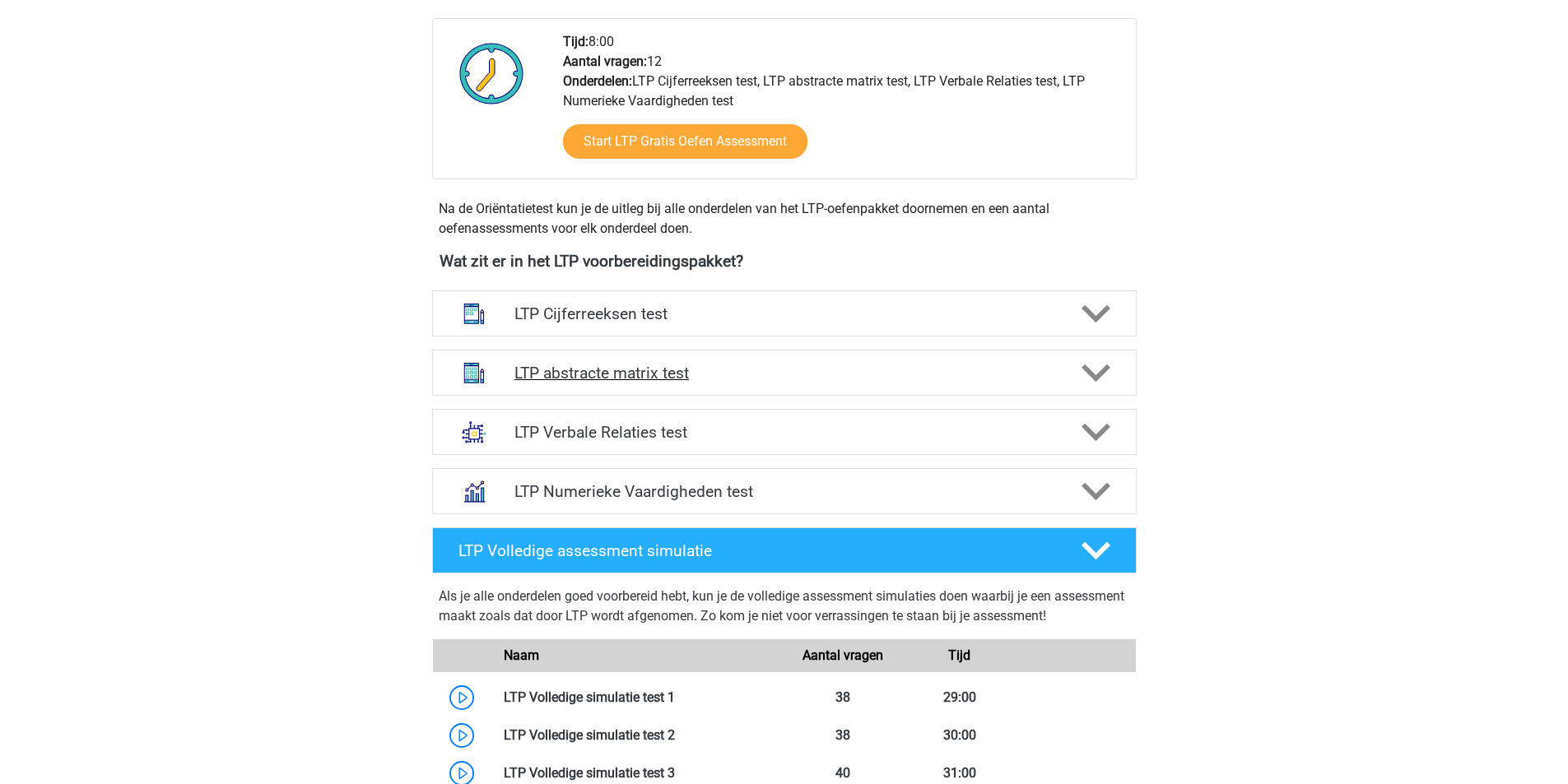
click at [674, 377] on h4 "LTP abstracte matrix test" at bounding box center [783, 372] width 539 height 19
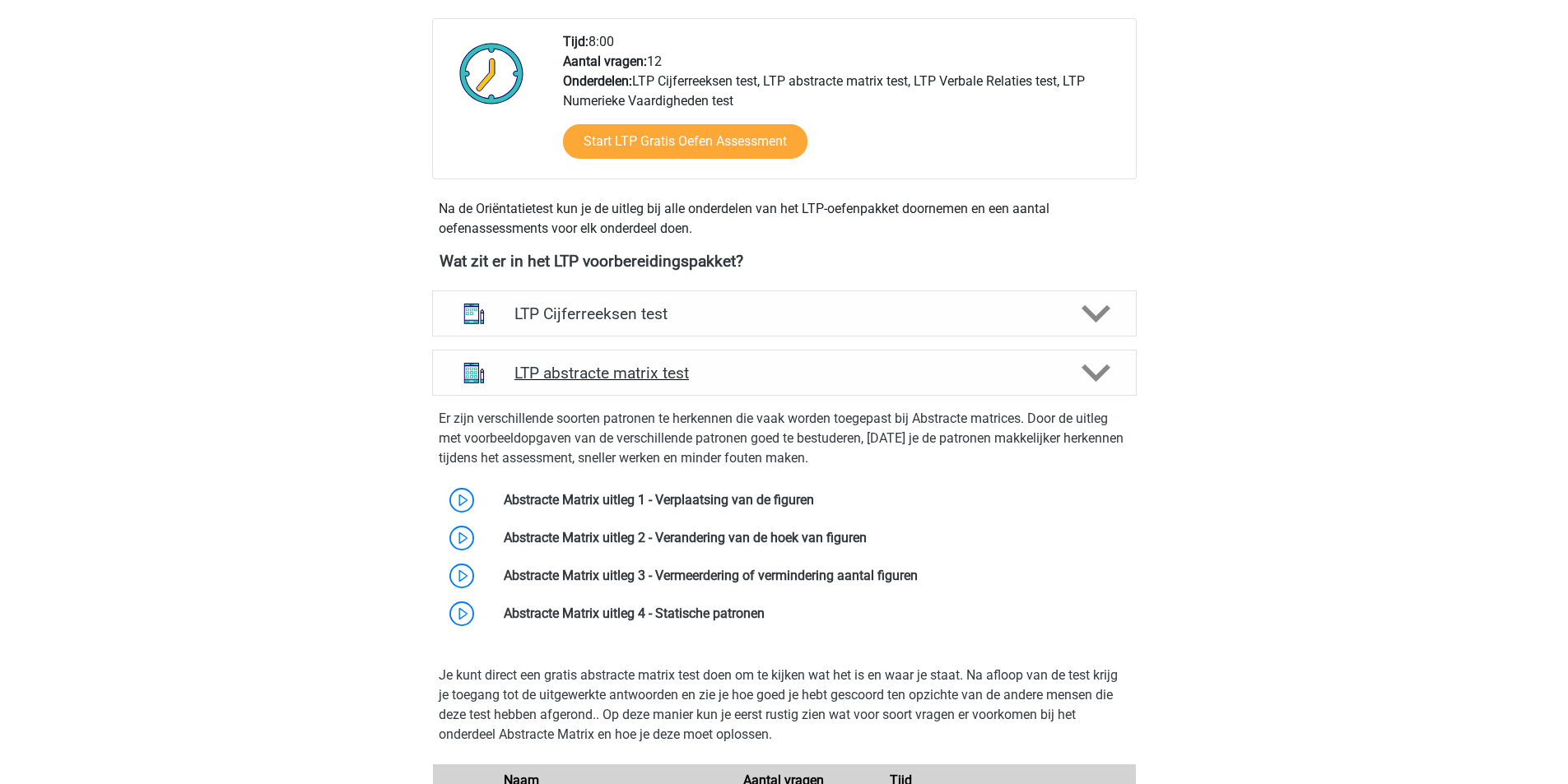
scroll to position [741, 0]
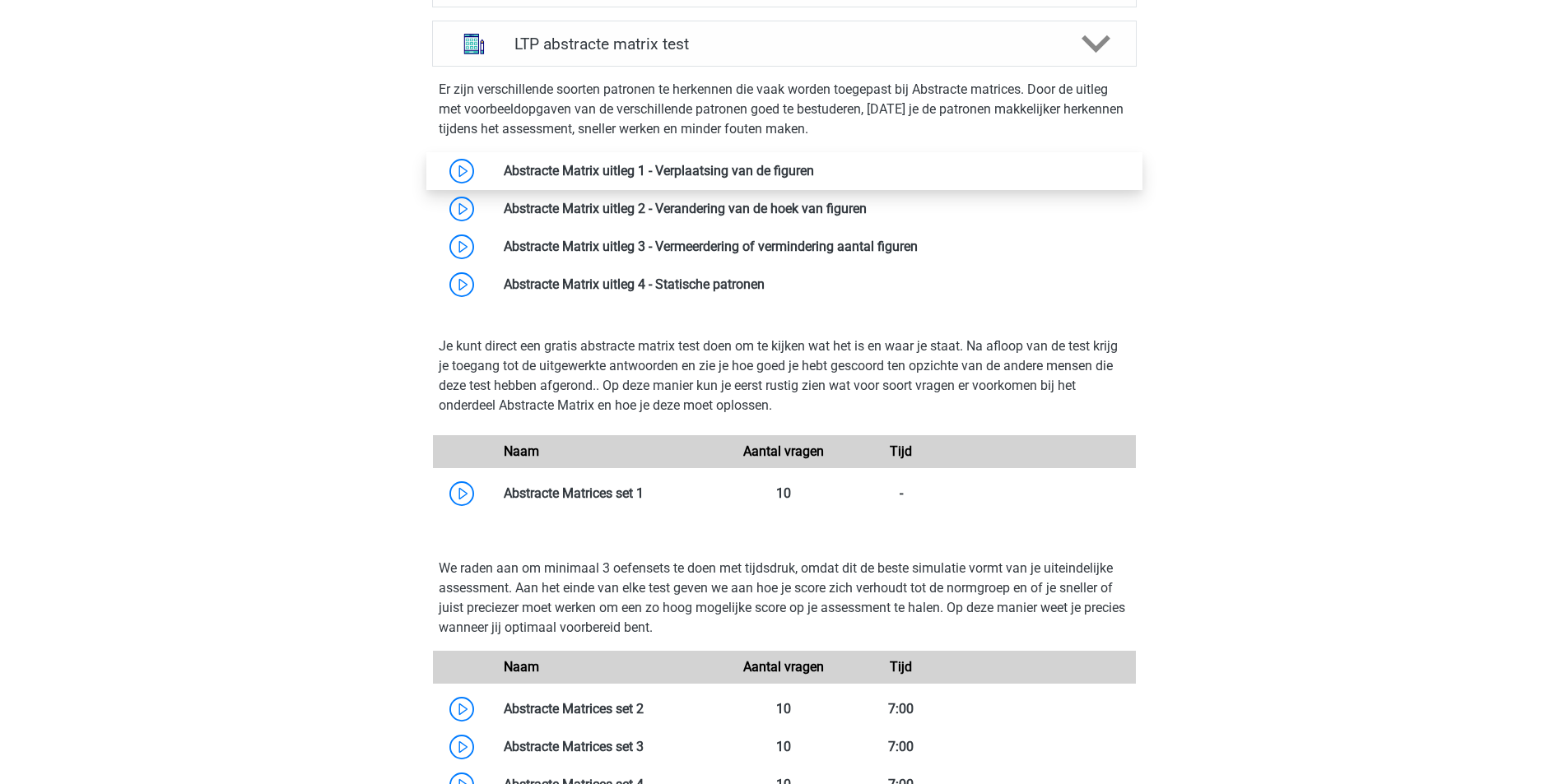
click at [814, 168] on link at bounding box center [814, 171] width 0 height 16
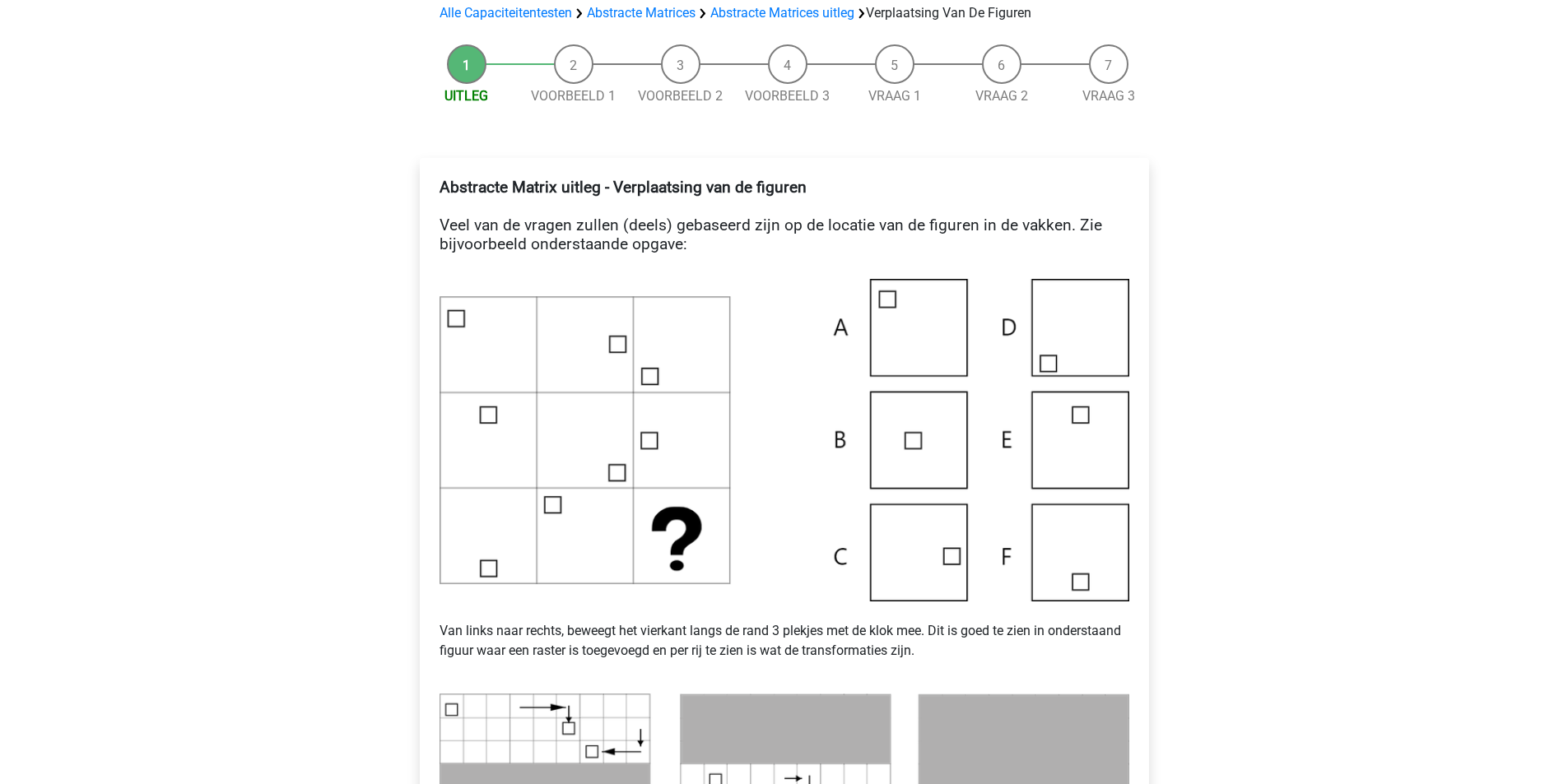
scroll to position [658, 0]
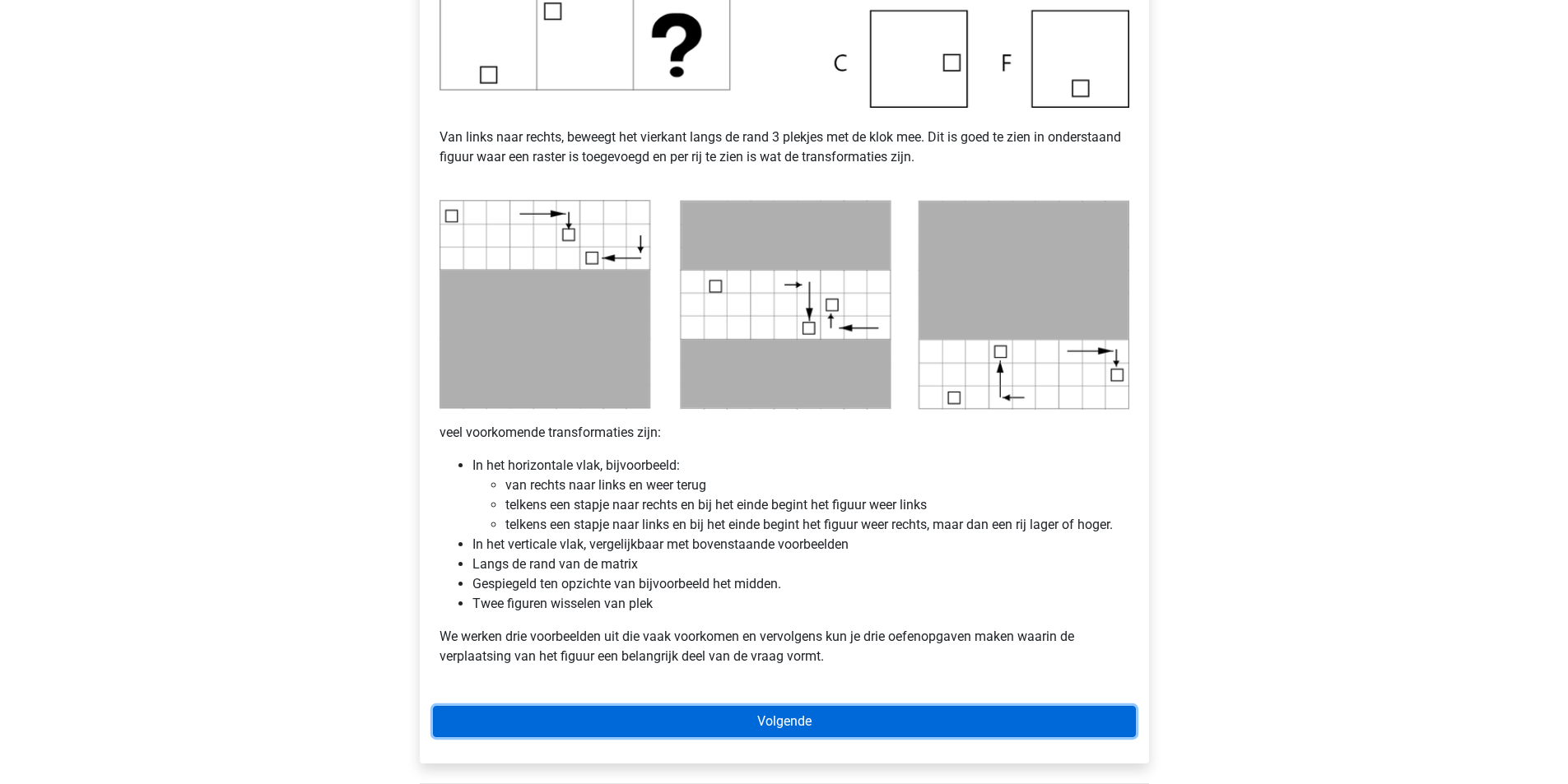
click at [874, 726] on link "Volgende" at bounding box center [784, 721] width 703 height 31
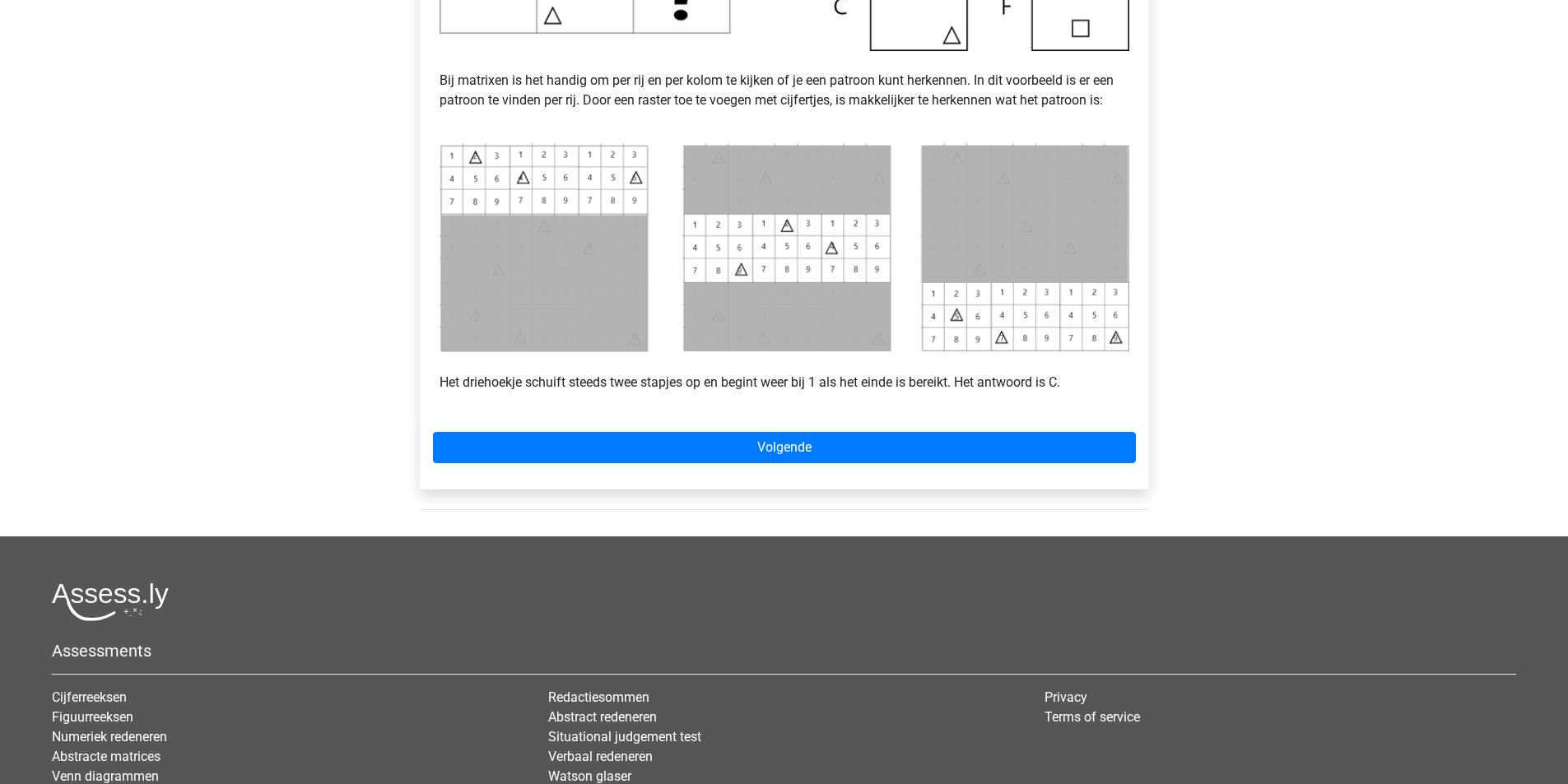
scroll to position [412, 0]
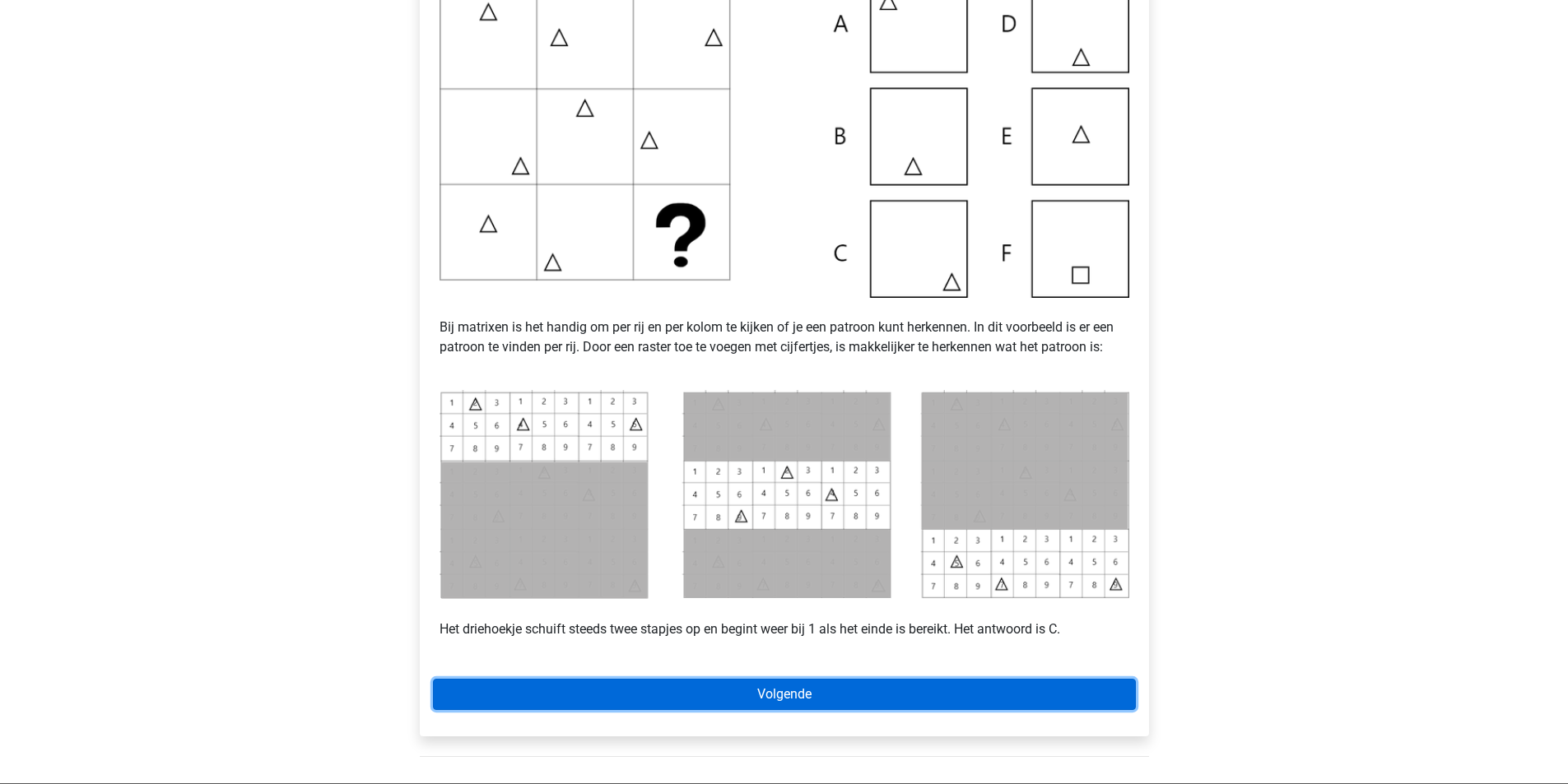
click at [882, 692] on link "Volgende" at bounding box center [784, 694] width 703 height 31
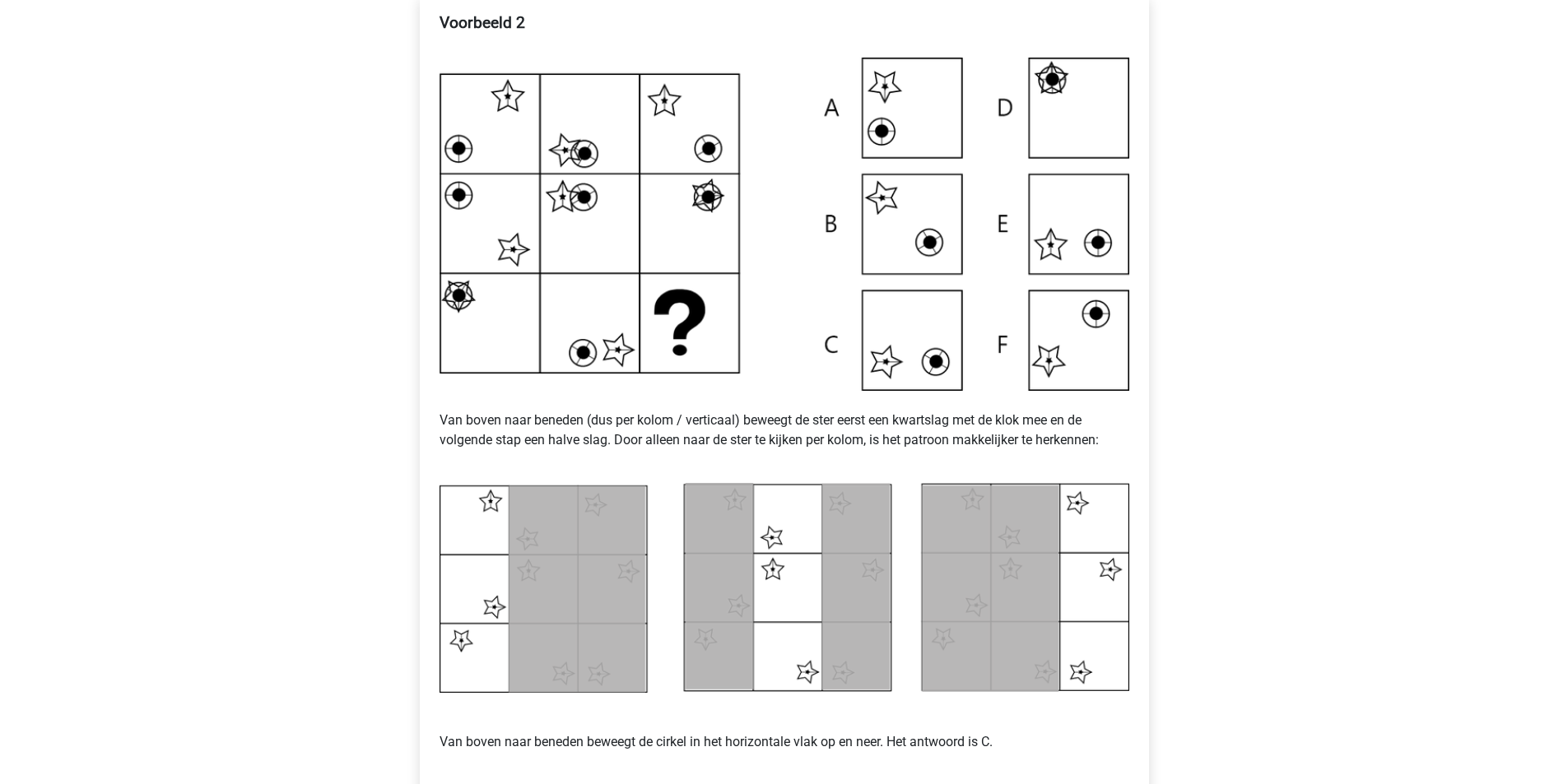
scroll to position [741, 0]
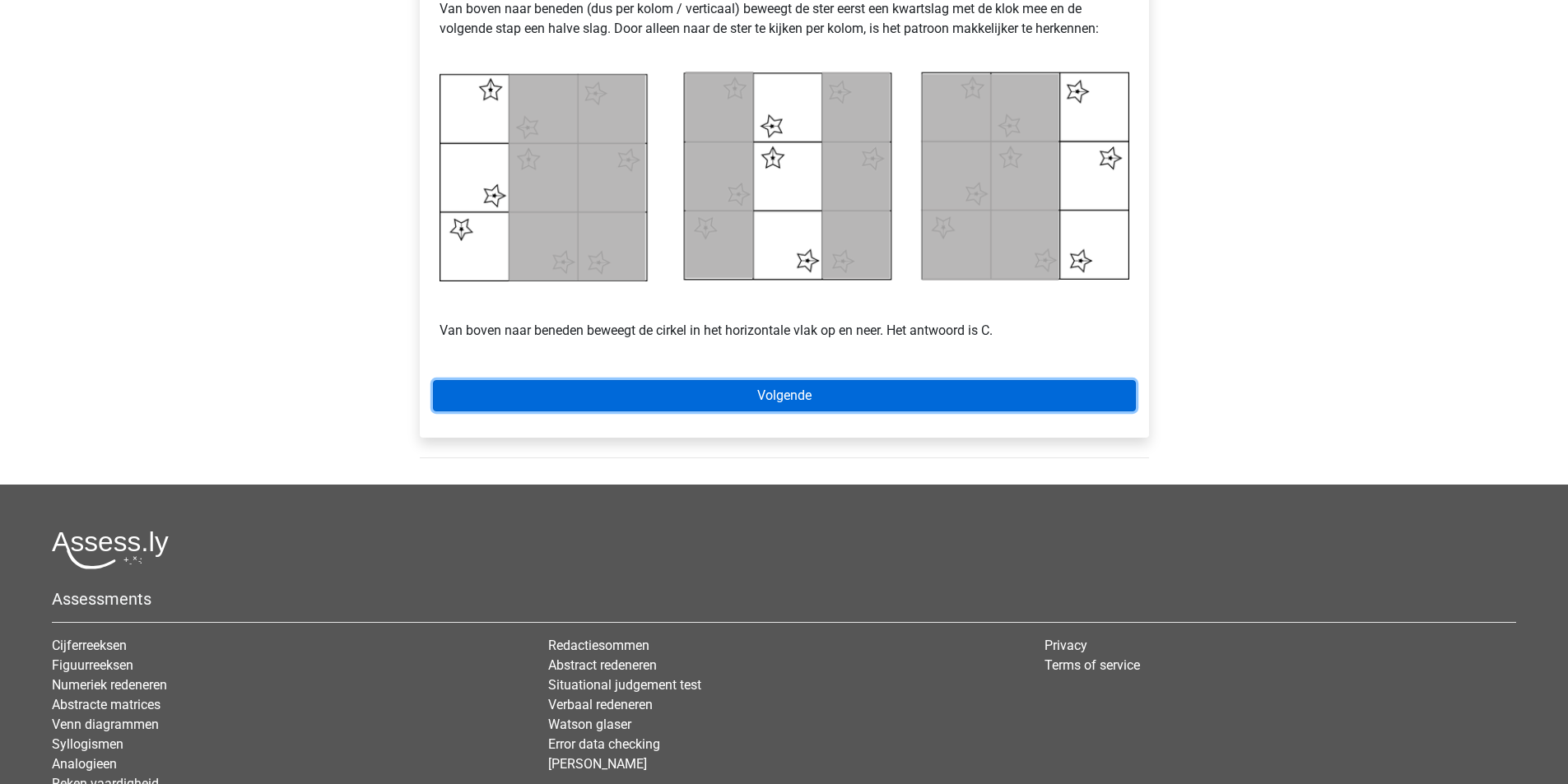
click at [884, 399] on link "Volgende" at bounding box center [784, 395] width 703 height 31
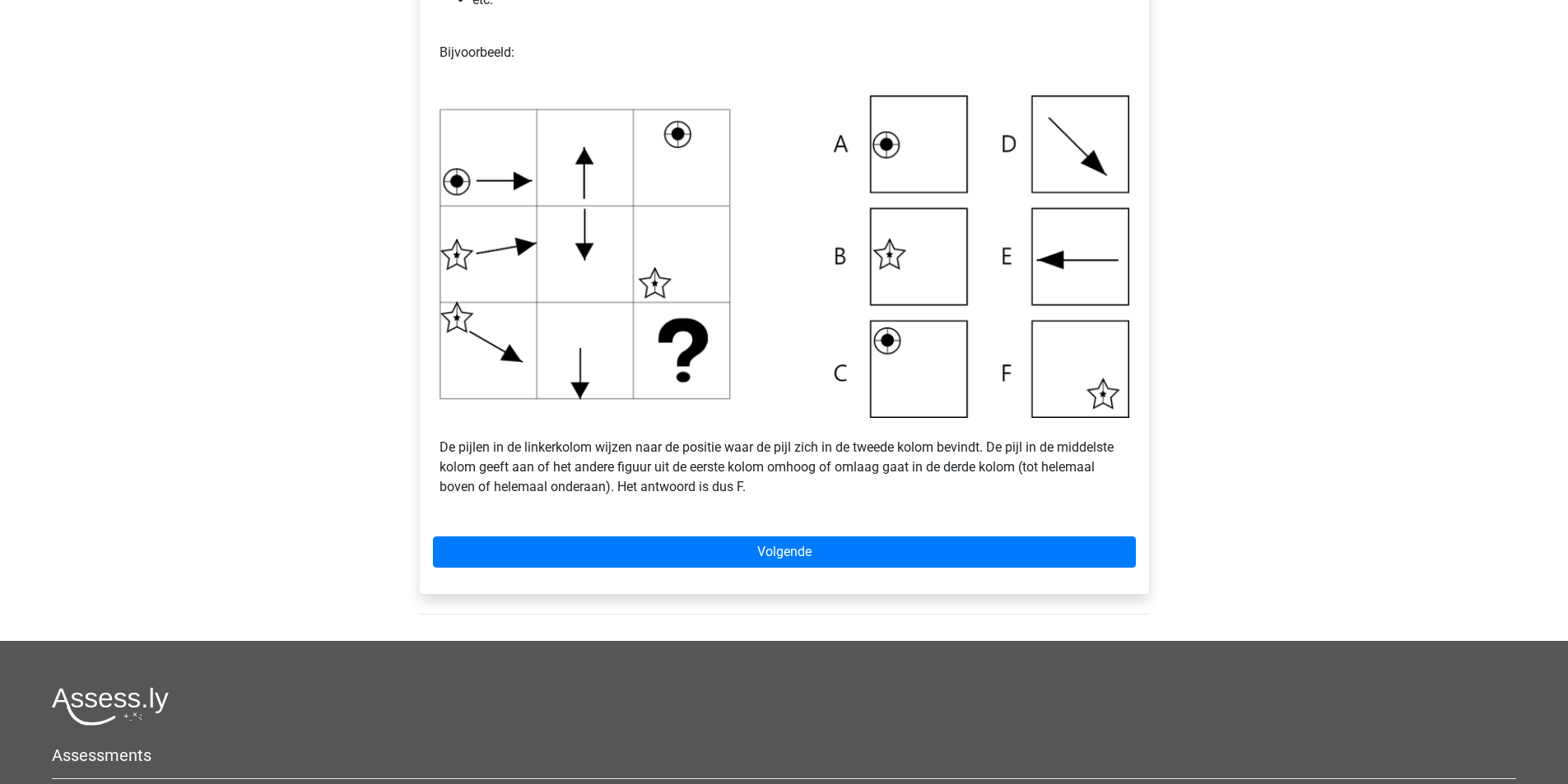
scroll to position [412, 0]
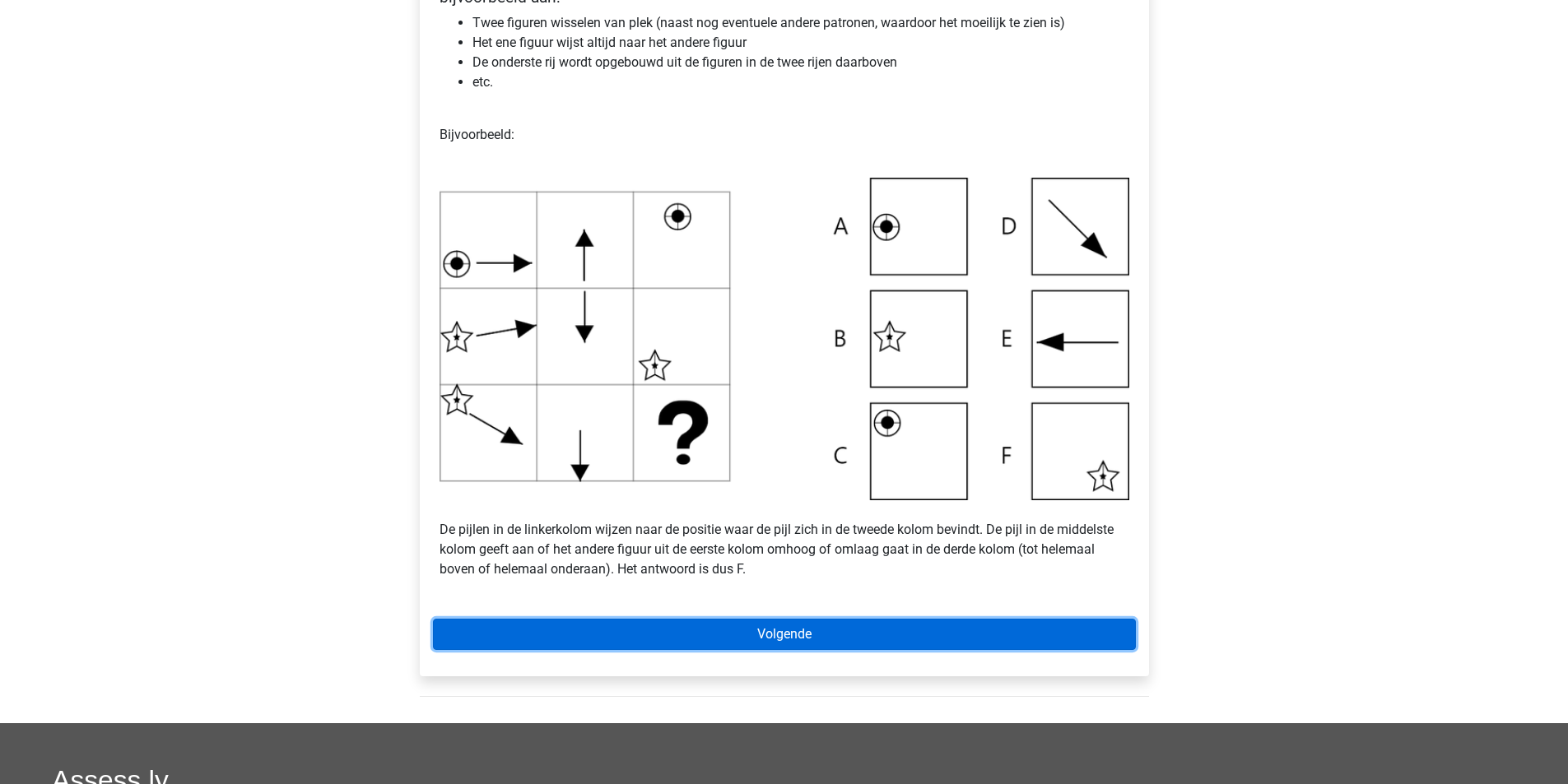
click at [877, 643] on link "Volgende" at bounding box center [784, 634] width 703 height 31
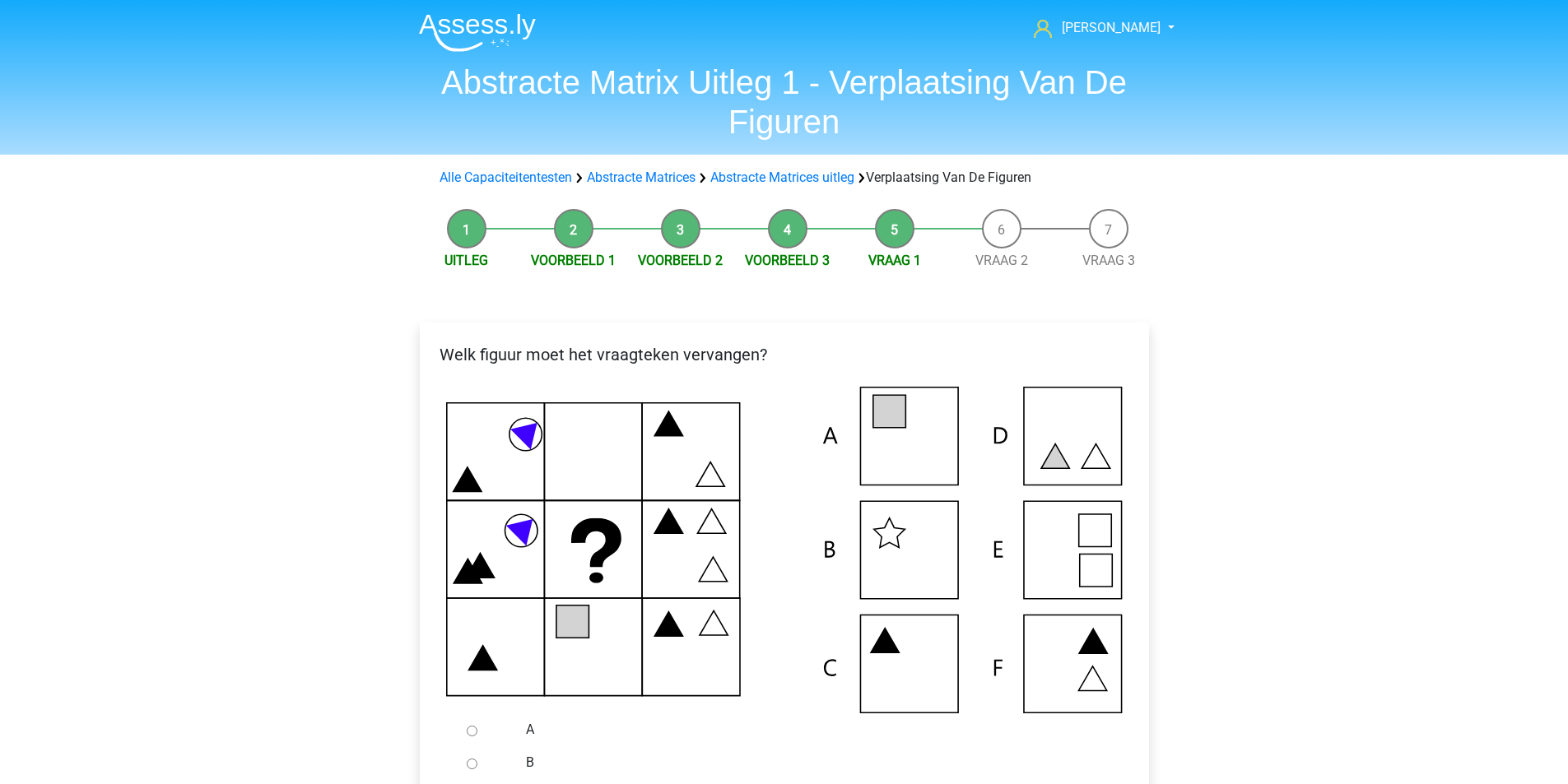
scroll to position [165, 0]
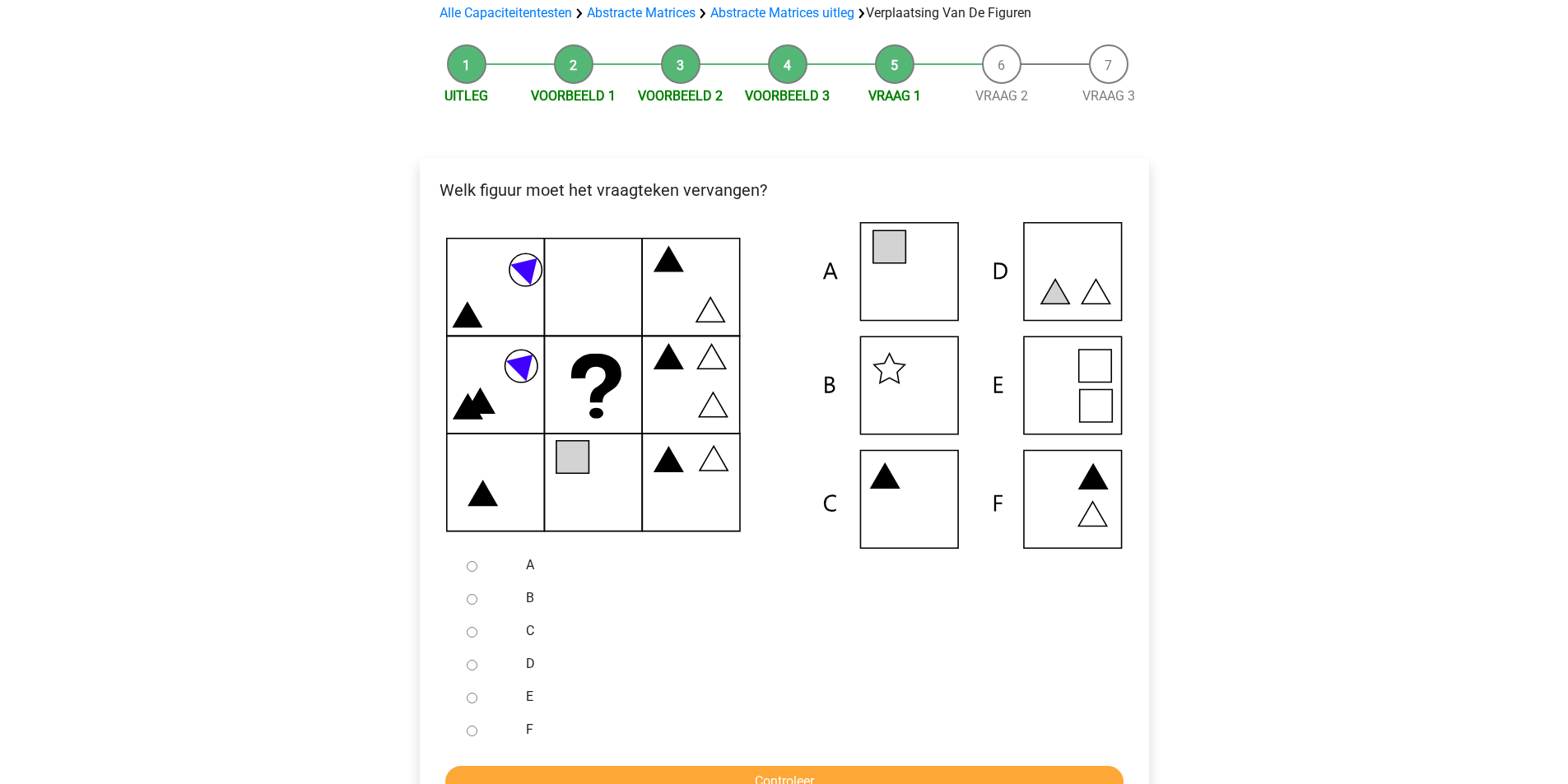
click at [471, 563] on input "A" at bounding box center [472, 566] width 11 height 11
radio input "true"
click at [672, 776] on input "Controleer" at bounding box center [784, 781] width 678 height 31
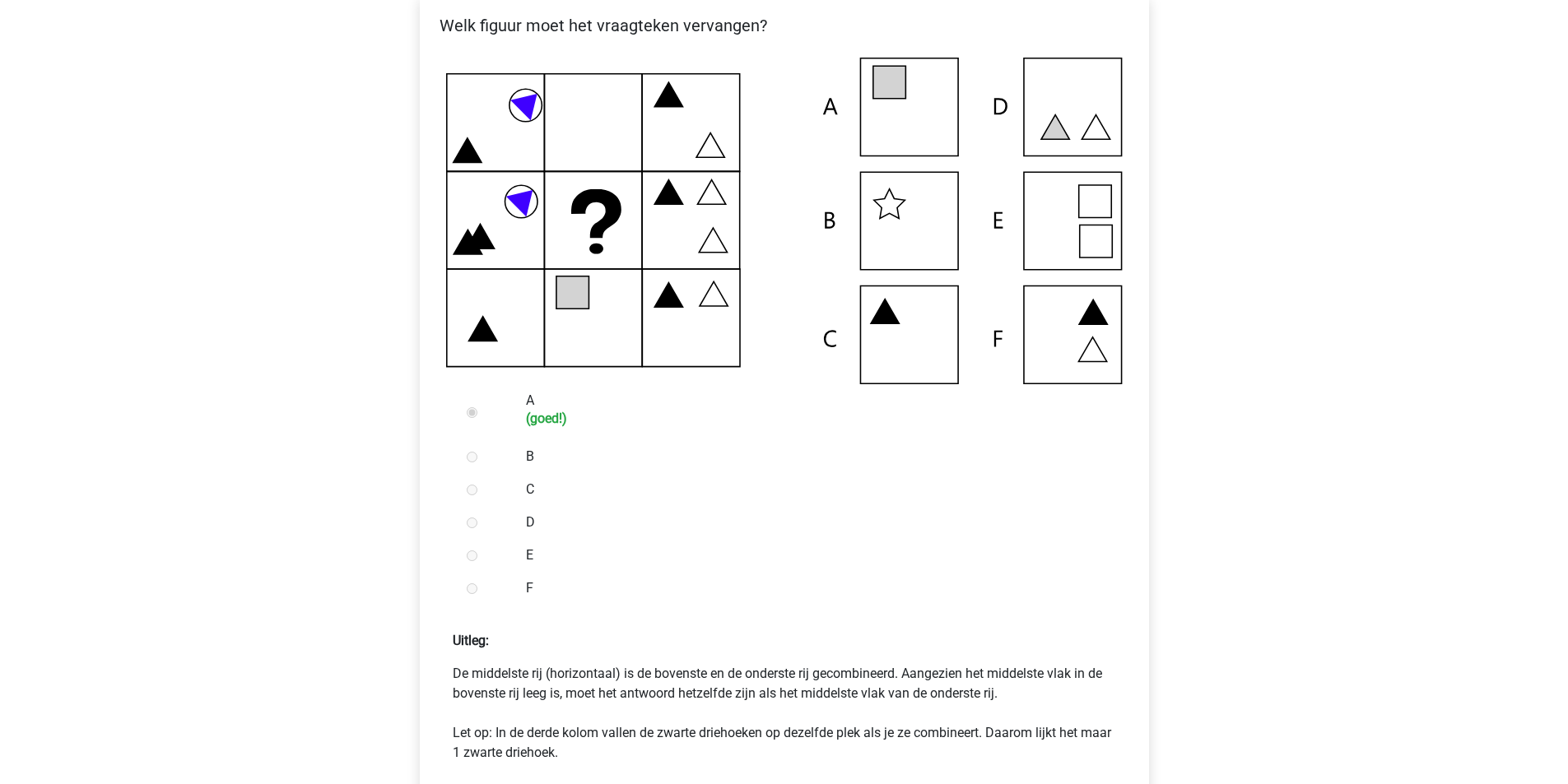
scroll to position [494, 0]
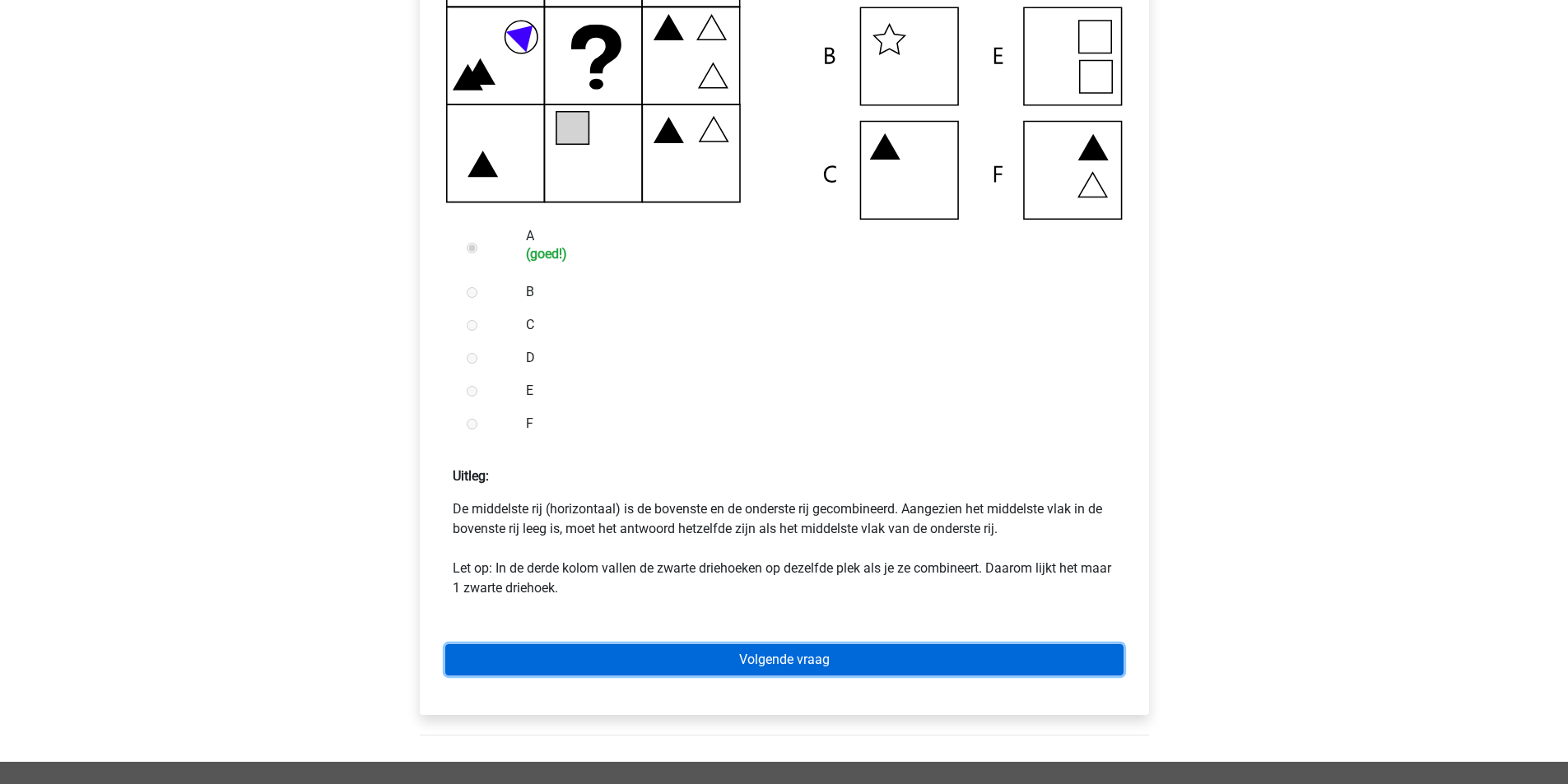
click at [602, 663] on link "Volgende vraag" at bounding box center [784, 660] width 678 height 31
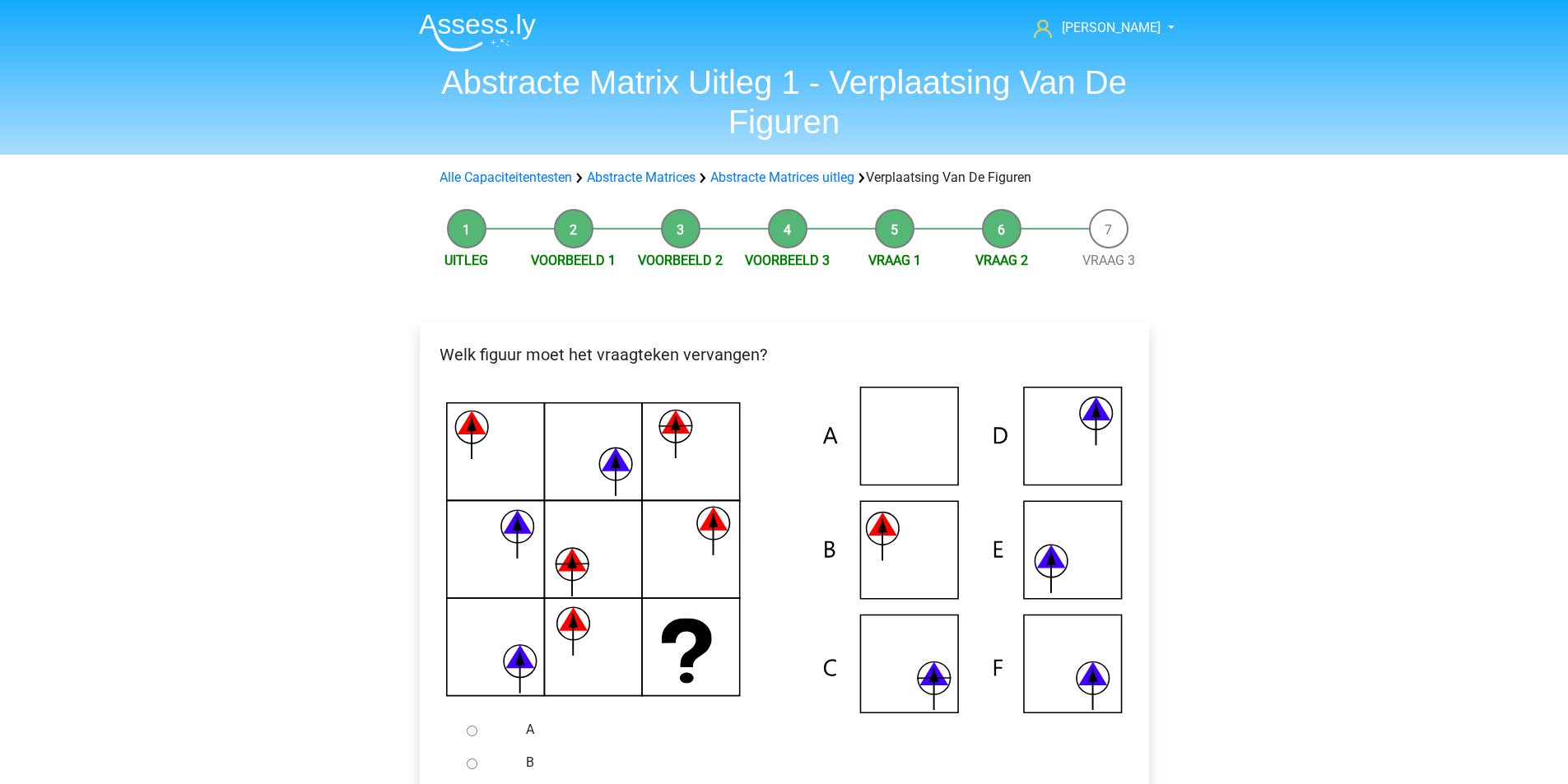
scroll to position [247, 0]
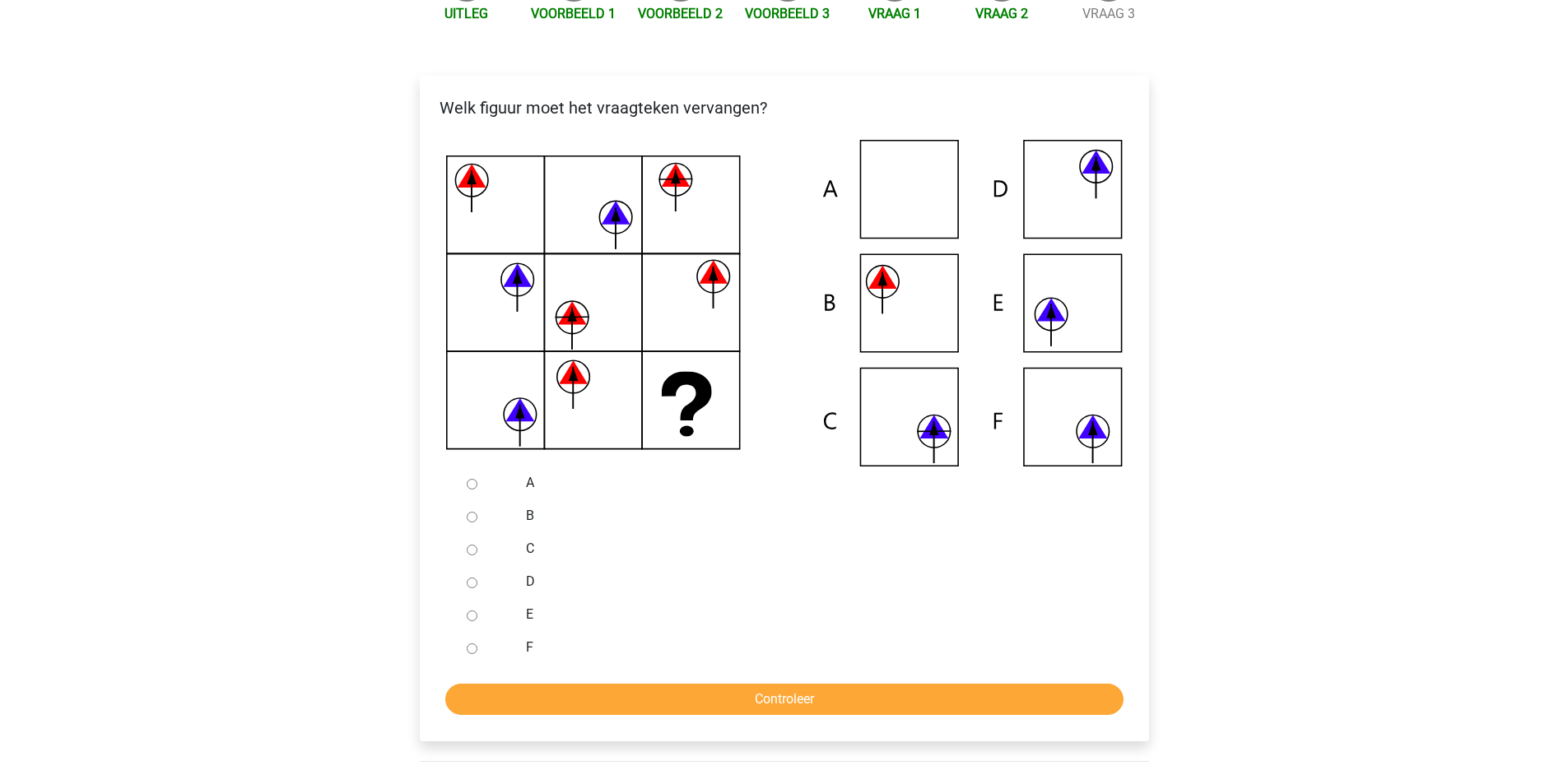
click at [474, 582] on input "D" at bounding box center [472, 583] width 11 height 11
radio input "true"
click at [599, 695] on input "Controleer" at bounding box center [784, 698] width 678 height 31
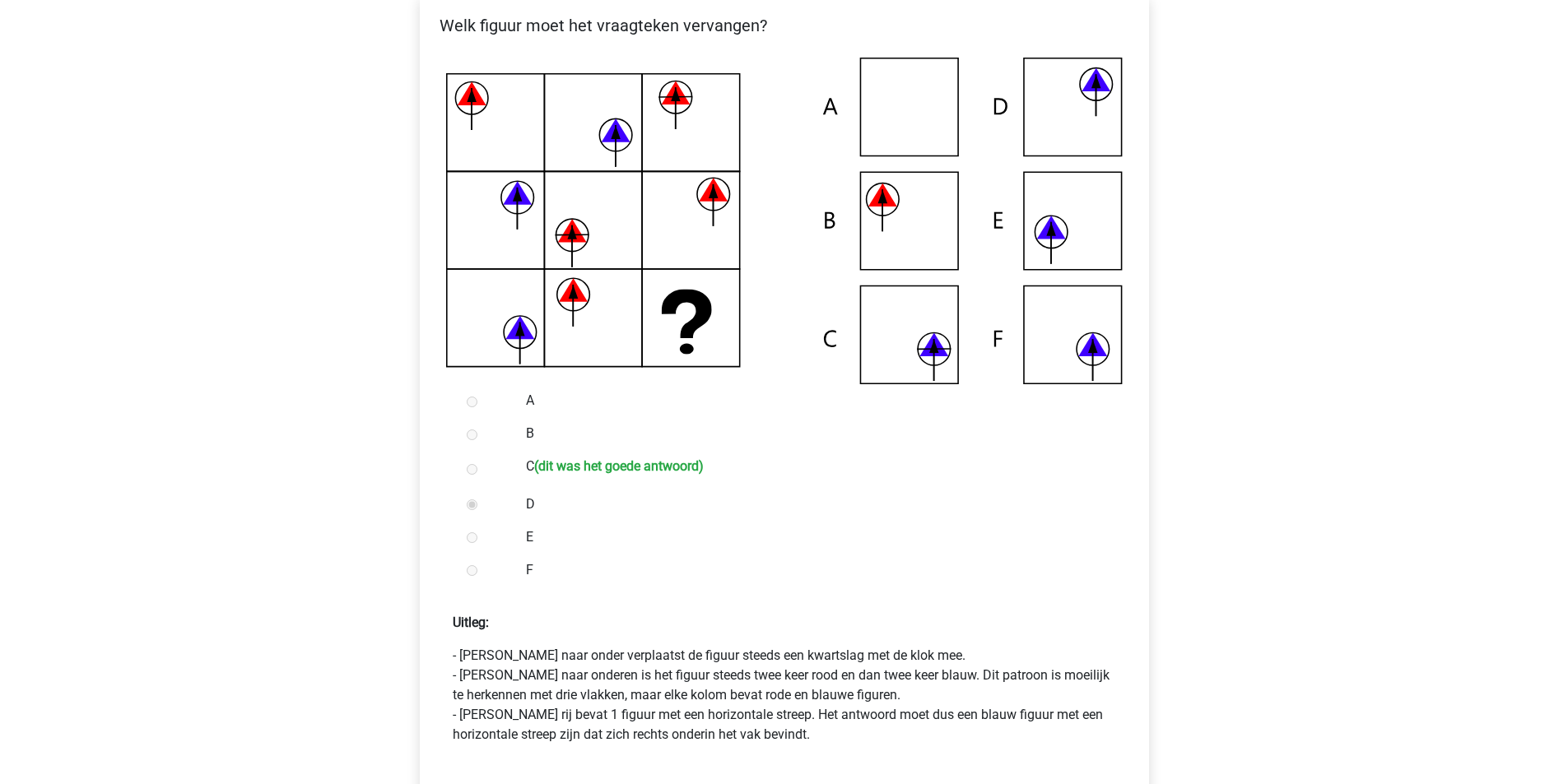
scroll to position [658, 0]
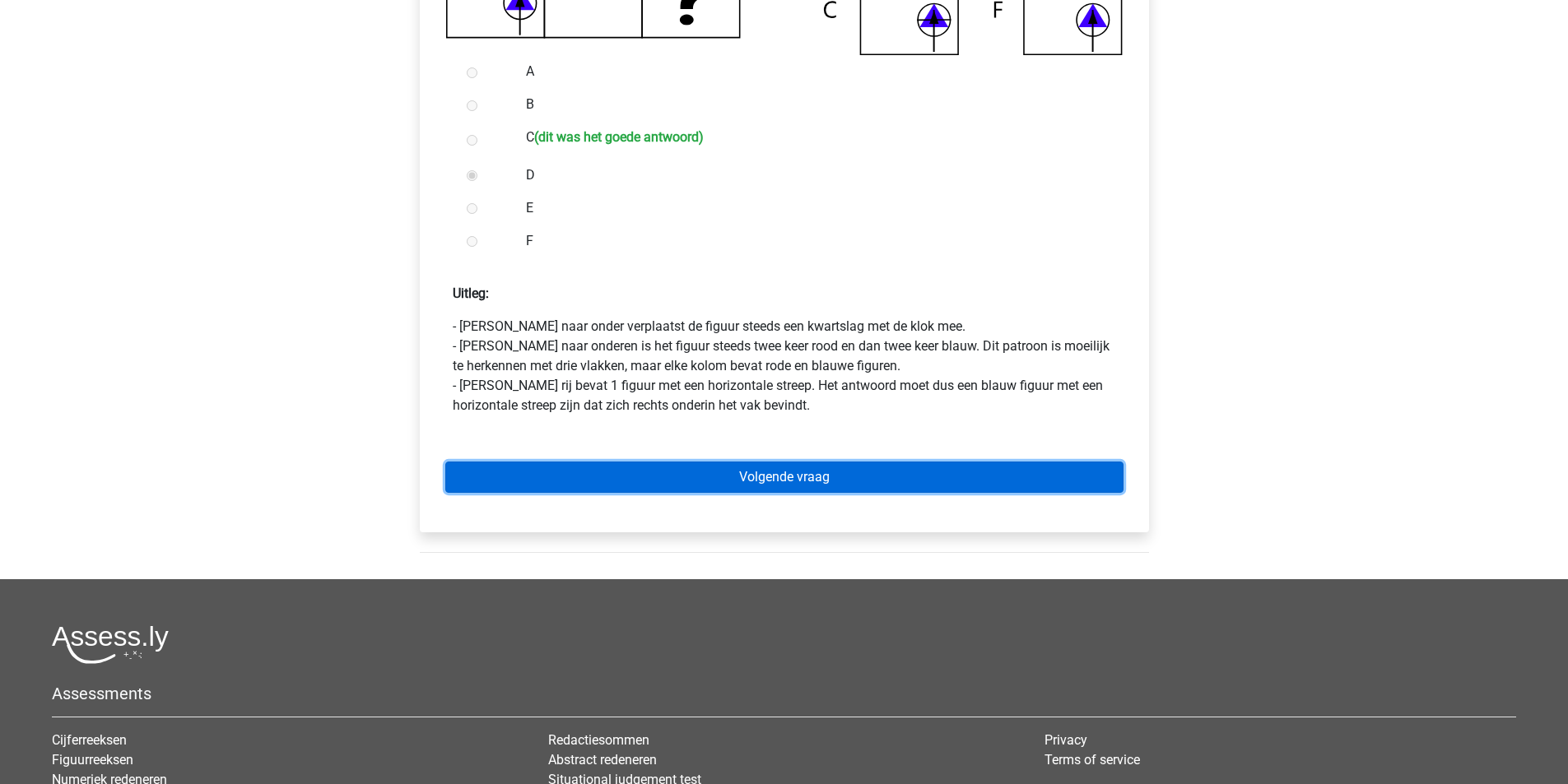
click at [793, 474] on link "Volgende vraag" at bounding box center [784, 476] width 678 height 31
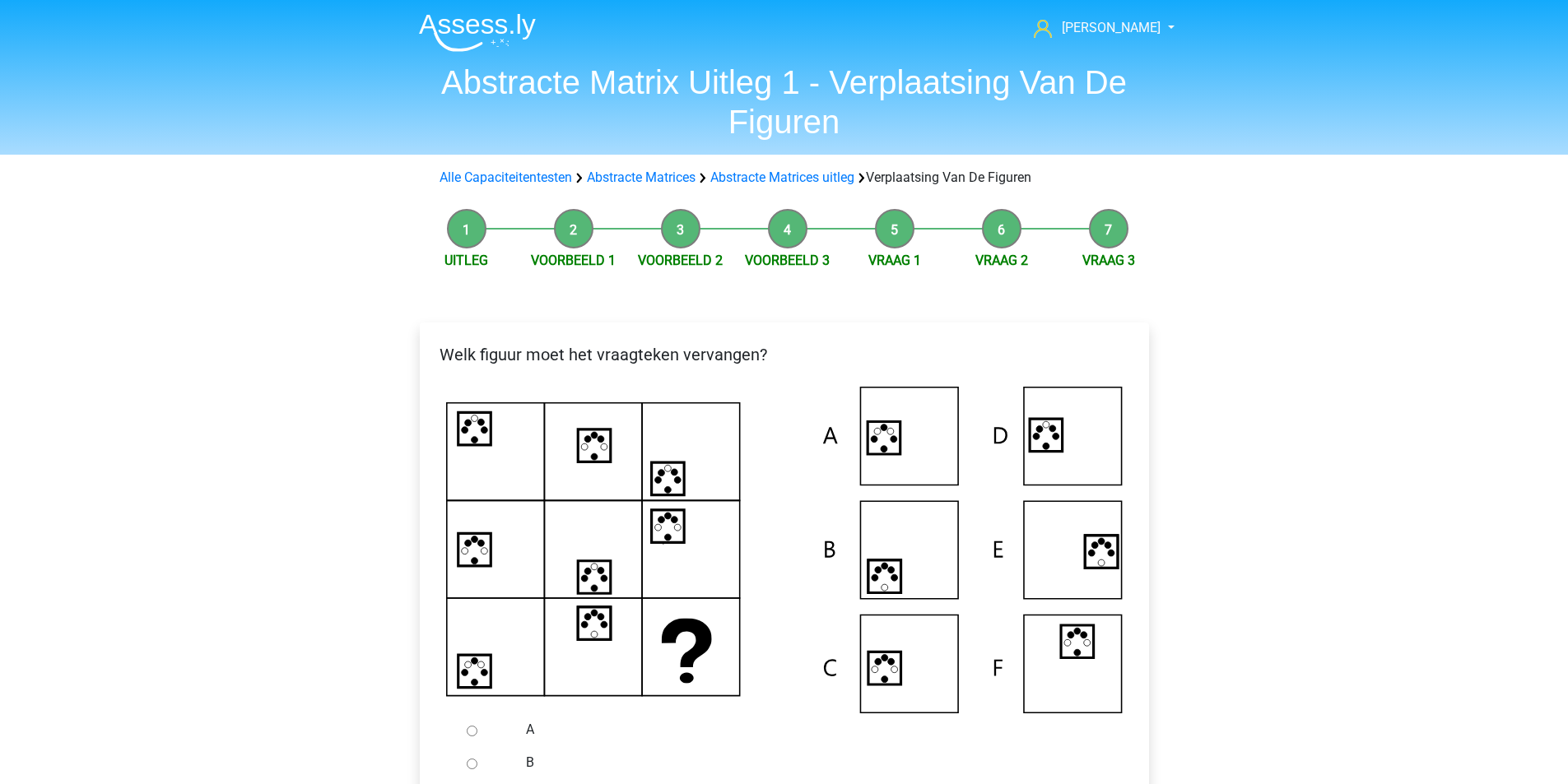
scroll to position [165, 0]
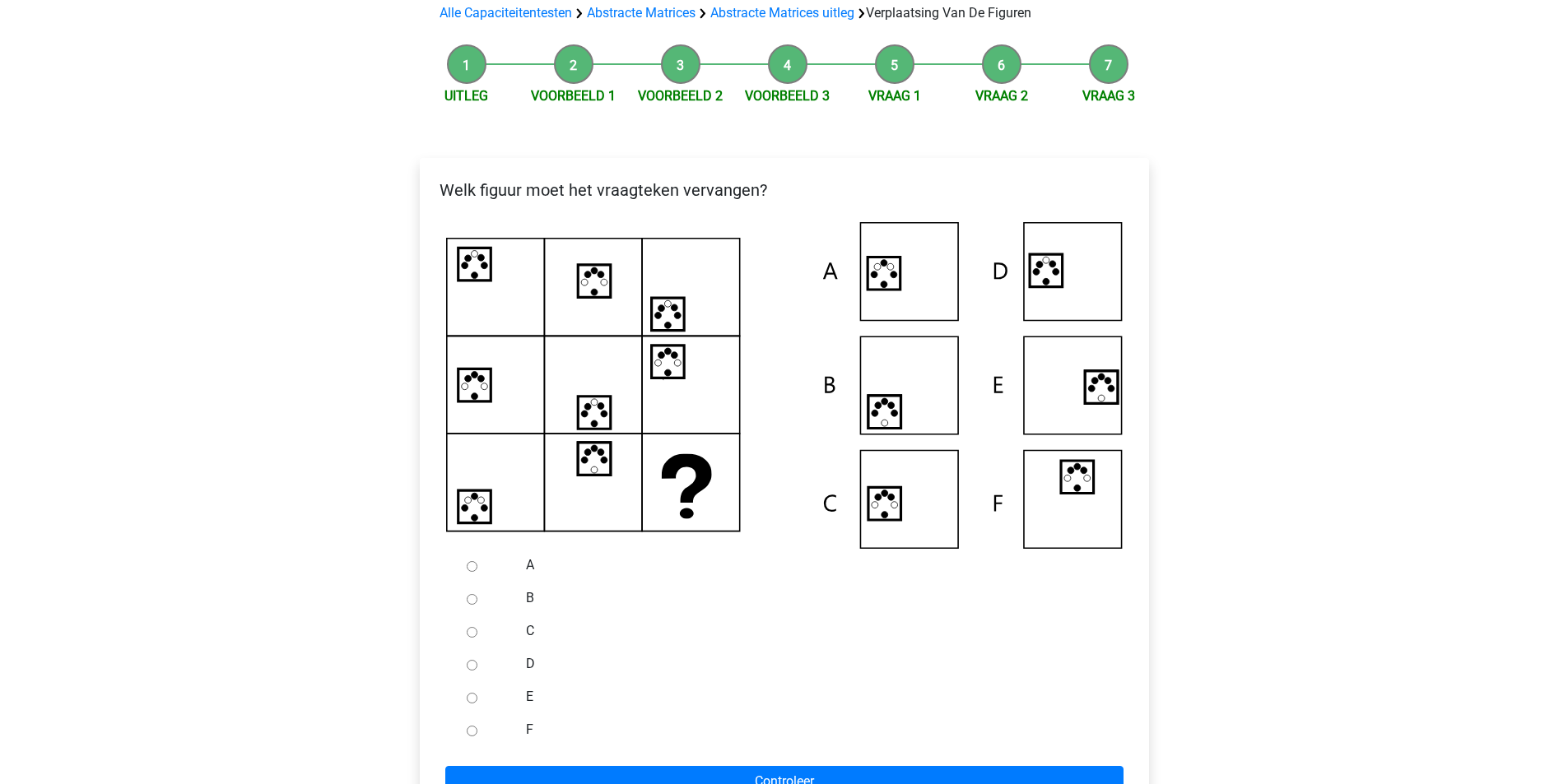
click at [469, 571] on input "A" at bounding box center [472, 566] width 11 height 11
radio input "true"
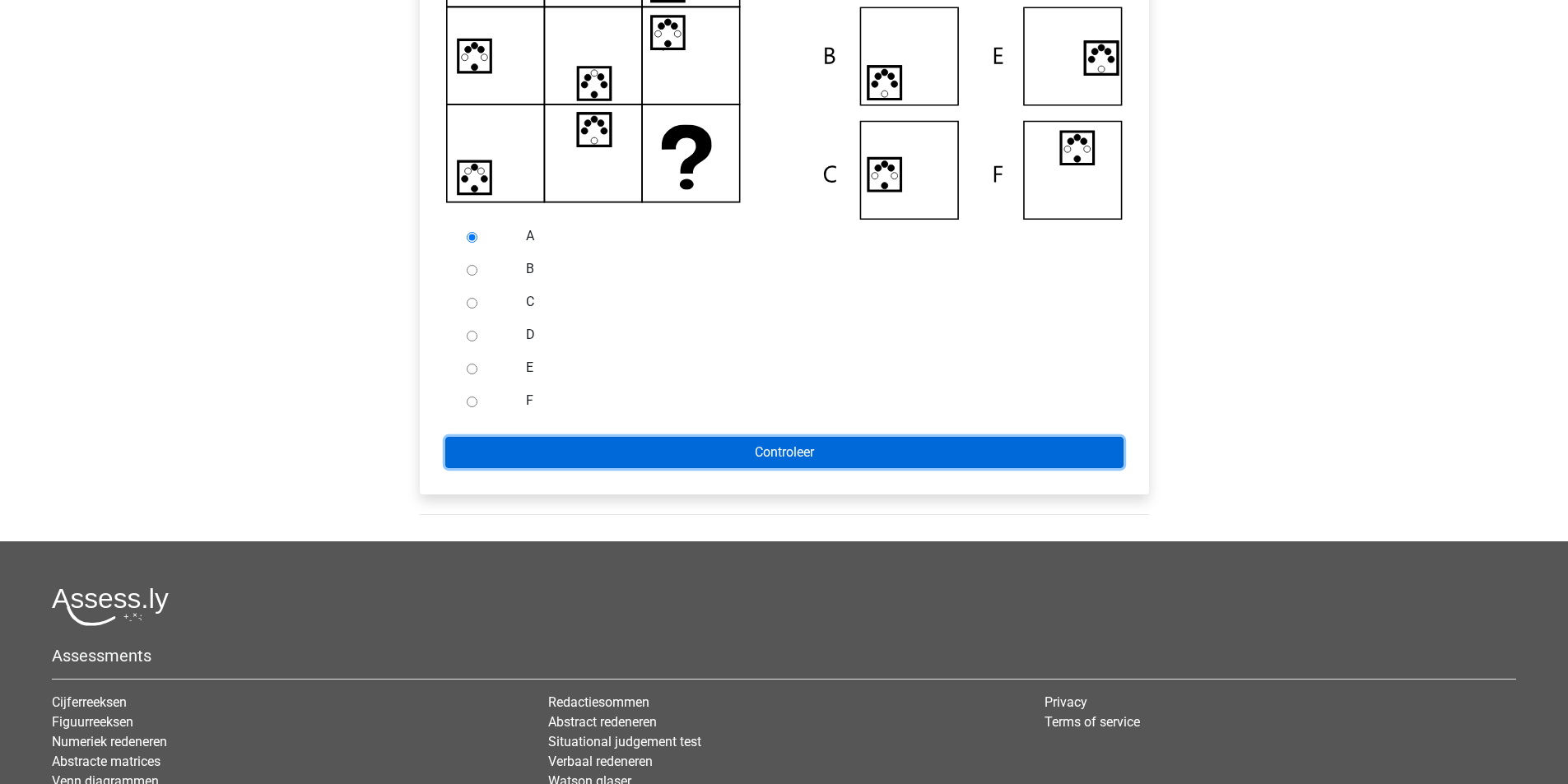
click at [841, 450] on input "Controleer" at bounding box center [784, 452] width 678 height 31
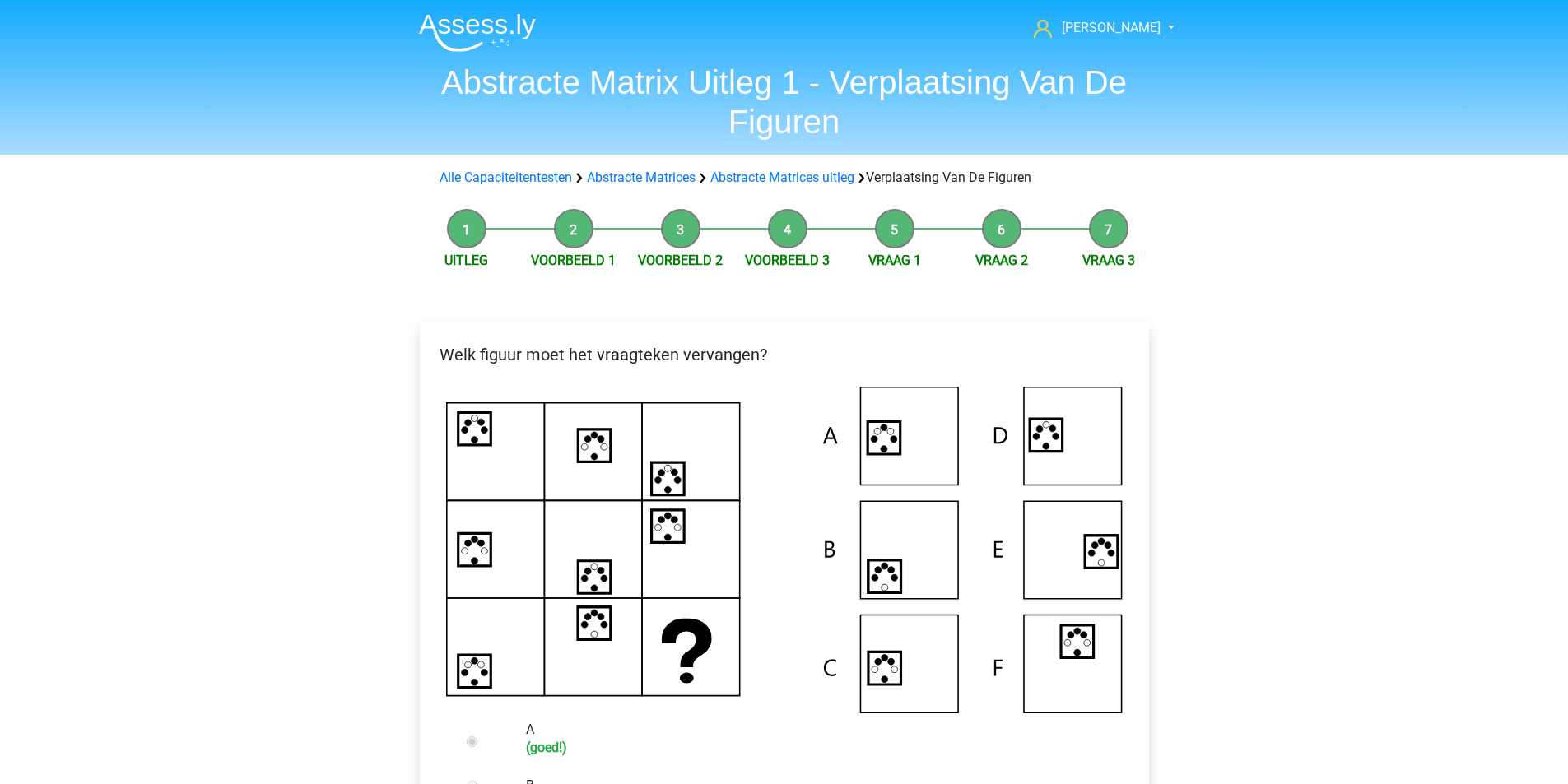
scroll to position [412, 0]
